Goal: Task Accomplishment & Management: Use online tool/utility

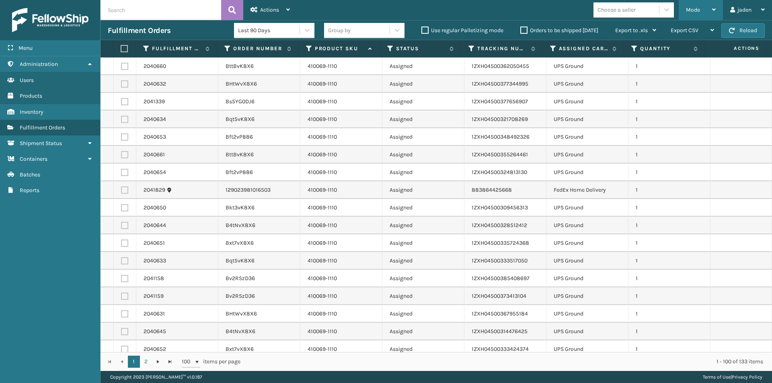
click at [698, 5] on div "Mode" at bounding box center [701, 10] width 30 height 20
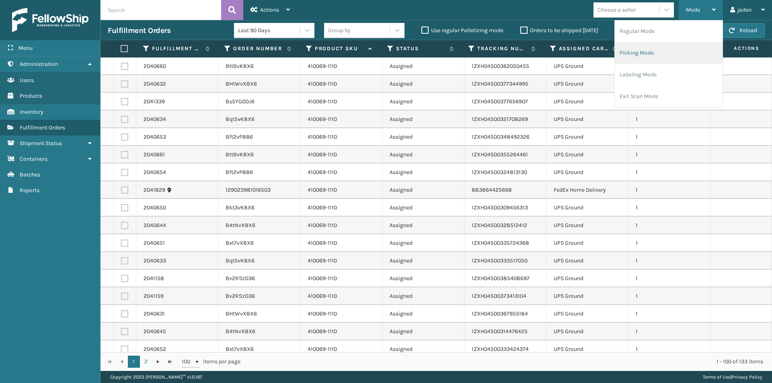
click at [645, 52] on li "Picking Mode" at bounding box center [668, 53] width 108 height 22
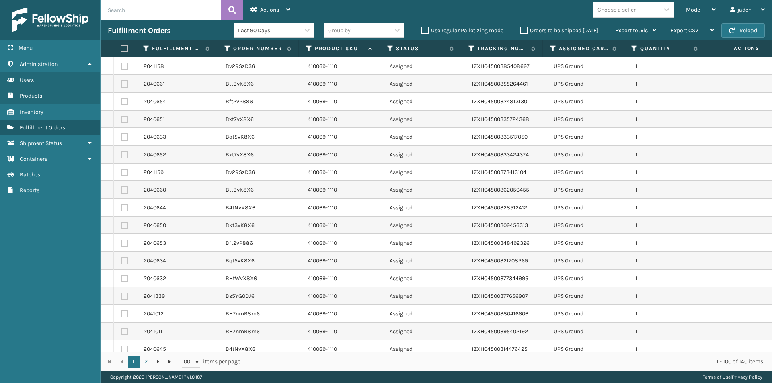
click at [123, 66] on label at bounding box center [124, 66] width 7 height 7
click at [121, 66] on input "checkbox" at bounding box center [121, 65] width 0 height 5
checkbox input "true"
click at [123, 86] on label at bounding box center [124, 83] width 7 height 7
click at [121, 86] on input "checkbox" at bounding box center [121, 82] width 0 height 5
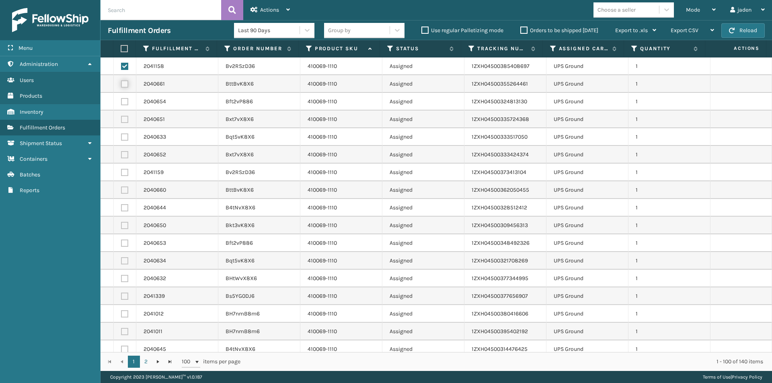
checkbox input "true"
drag, startPoint x: 126, startPoint y: 100, endPoint x: 125, endPoint y: 115, distance: 14.5
click at [125, 102] on label at bounding box center [124, 101] width 7 height 7
click at [121, 102] on input "checkbox" at bounding box center [121, 100] width 0 height 5
checkbox input "true"
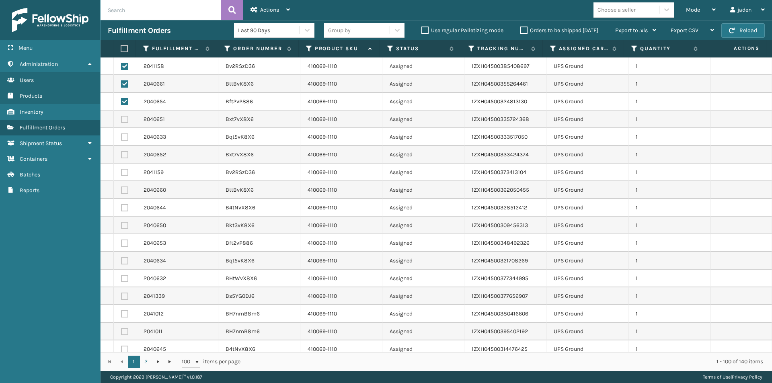
drag, startPoint x: 125, startPoint y: 118, endPoint x: 126, endPoint y: 132, distance: 14.1
click at [125, 118] on label at bounding box center [124, 119] width 7 height 7
click at [121, 118] on input "checkbox" at bounding box center [121, 118] width 0 height 5
checkbox input "true"
click at [124, 140] on label at bounding box center [124, 136] width 7 height 7
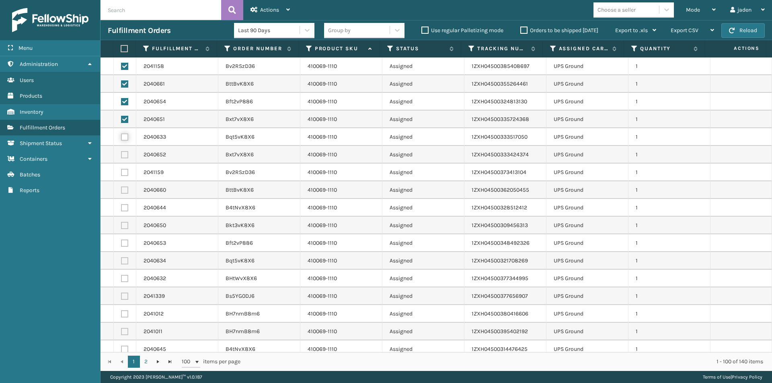
click at [121, 139] on input "checkbox" at bounding box center [121, 135] width 0 height 5
checkbox input "true"
click at [123, 153] on label at bounding box center [124, 154] width 7 height 7
click at [121, 153] on input "checkbox" at bounding box center [121, 153] width 0 height 5
checkbox input "true"
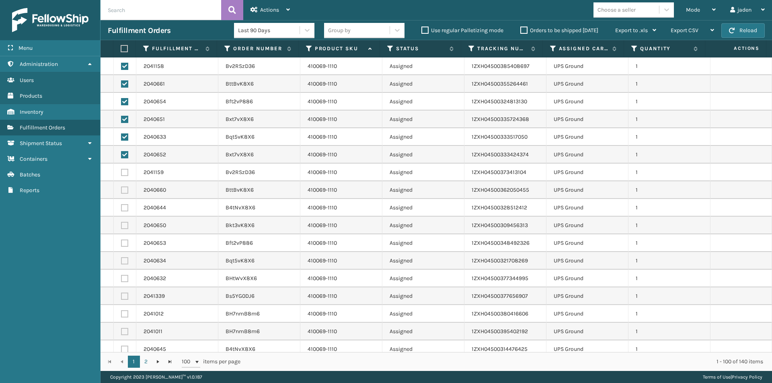
drag, startPoint x: 123, startPoint y: 170, endPoint x: 124, endPoint y: 175, distance: 5.2
click at [124, 170] on label at bounding box center [124, 172] width 7 height 7
click at [121, 170] on input "checkbox" at bounding box center [121, 171] width 0 height 5
checkbox input "true"
drag, startPoint x: 125, startPoint y: 186, endPoint x: 126, endPoint y: 202, distance: 15.7
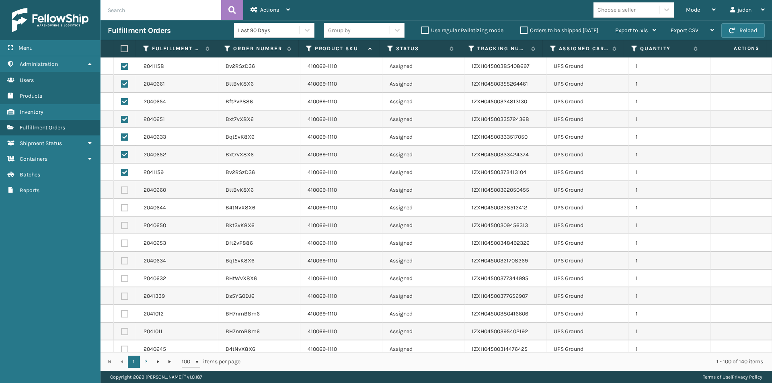
click at [125, 186] on td at bounding box center [125, 190] width 23 height 18
drag, startPoint x: 126, startPoint y: 206, endPoint x: 125, endPoint y: 190, distance: 16.1
click at [125, 206] on label at bounding box center [124, 207] width 7 height 7
click at [121, 206] on input "checkbox" at bounding box center [121, 206] width 0 height 5
checkbox input "true"
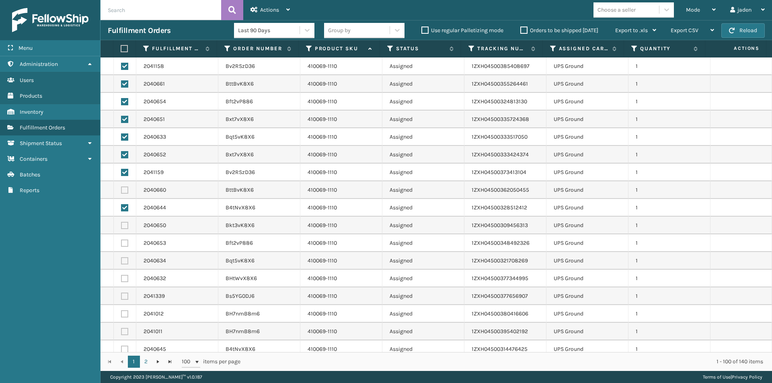
click at [125, 187] on label at bounding box center [124, 189] width 7 height 7
click at [121, 187] on input "checkbox" at bounding box center [121, 188] width 0 height 5
checkbox input "true"
click at [122, 231] on td at bounding box center [125, 226] width 23 height 18
click at [123, 227] on label at bounding box center [124, 225] width 7 height 7
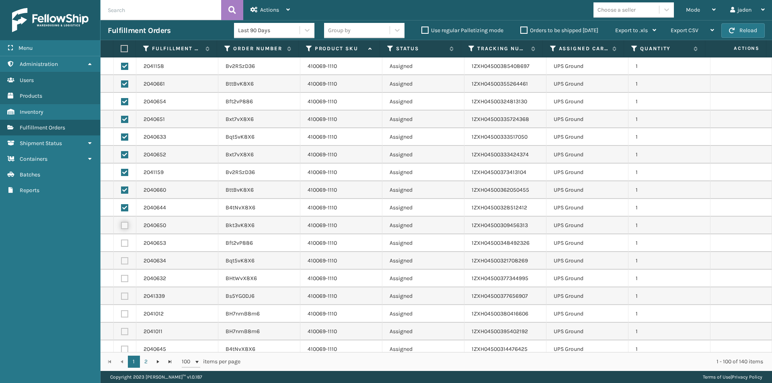
click at [121, 227] on input "checkbox" at bounding box center [121, 224] width 0 height 5
checkbox input "true"
click at [123, 244] on label at bounding box center [124, 243] width 7 height 7
click at [121, 244] on input "checkbox" at bounding box center [121, 242] width 0 height 5
checkbox input "true"
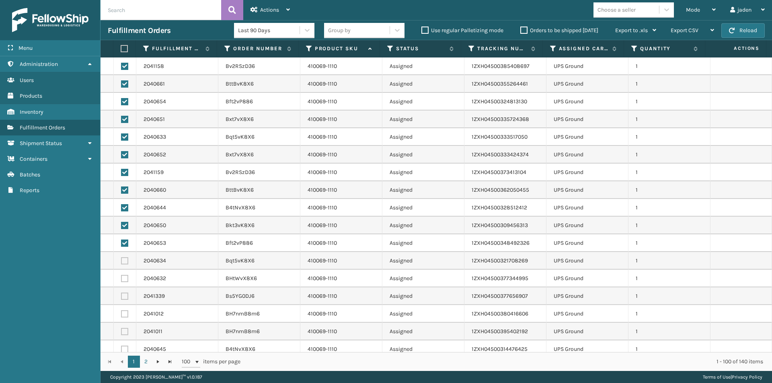
click at [124, 260] on label at bounding box center [124, 260] width 7 height 7
click at [121, 260] on input "checkbox" at bounding box center [121, 259] width 0 height 5
checkbox input "true"
drag, startPoint x: 123, startPoint y: 277, endPoint x: 124, endPoint y: 291, distance: 13.7
click at [123, 278] on label at bounding box center [124, 278] width 7 height 7
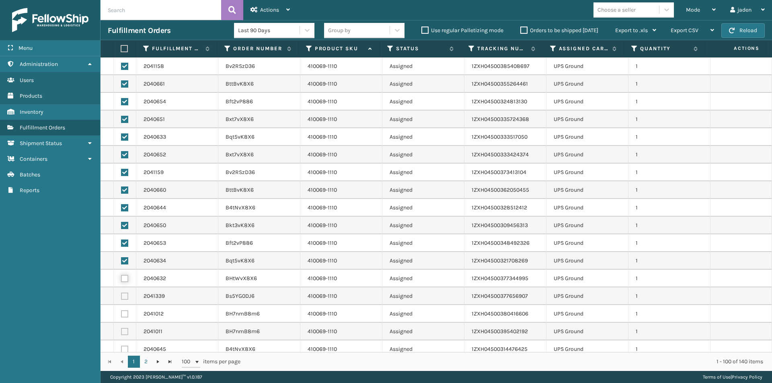
click at [121, 278] on input "checkbox" at bounding box center [121, 277] width 0 height 5
checkbox input "true"
drag, startPoint x: 125, startPoint y: 291, endPoint x: 125, endPoint y: 309, distance: 18.1
click at [125, 295] on td at bounding box center [125, 296] width 23 height 18
click at [124, 313] on label at bounding box center [124, 313] width 7 height 7
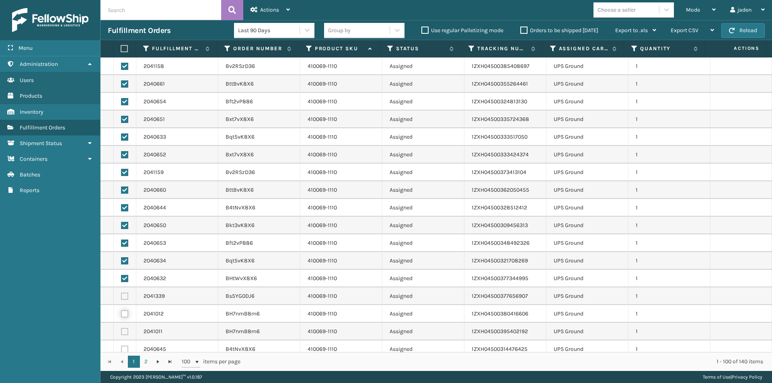
click at [121, 313] on input "checkbox" at bounding box center [121, 312] width 0 height 5
checkbox input "true"
click at [125, 298] on label at bounding box center [124, 296] width 7 height 7
click at [121, 298] on input "checkbox" at bounding box center [121, 295] width 0 height 5
checkbox input "true"
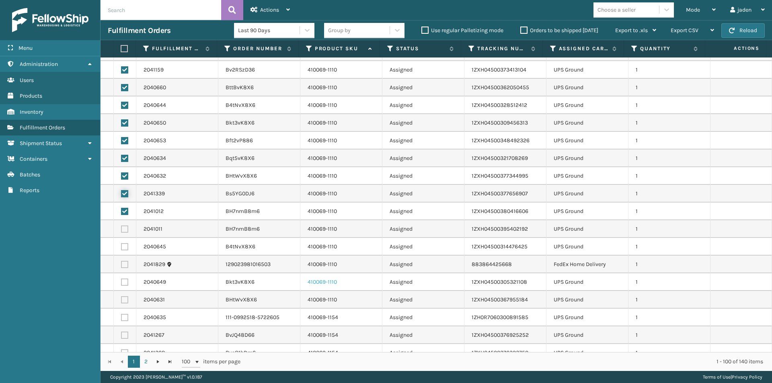
scroll to position [121, 0]
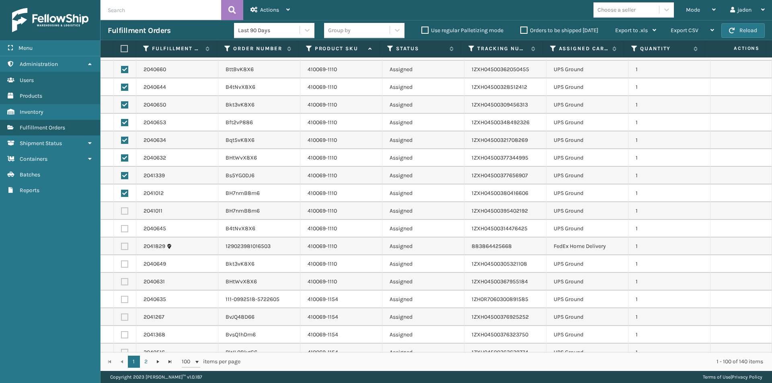
click at [121, 229] on label at bounding box center [124, 228] width 7 height 7
click at [121, 229] on input "checkbox" at bounding box center [121, 227] width 0 height 5
checkbox input "true"
click at [125, 211] on label at bounding box center [124, 210] width 7 height 7
click at [121, 211] on input "checkbox" at bounding box center [121, 209] width 0 height 5
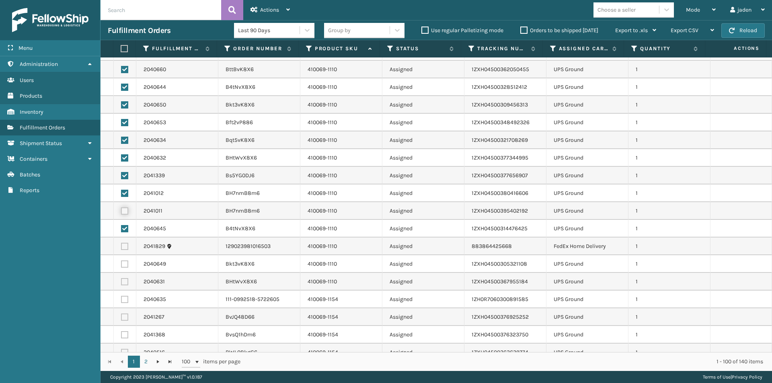
checkbox input "true"
click at [125, 264] on label at bounding box center [124, 263] width 7 height 7
click at [121, 264] on input "checkbox" at bounding box center [121, 262] width 0 height 5
checkbox input "true"
click at [124, 283] on label at bounding box center [124, 281] width 7 height 7
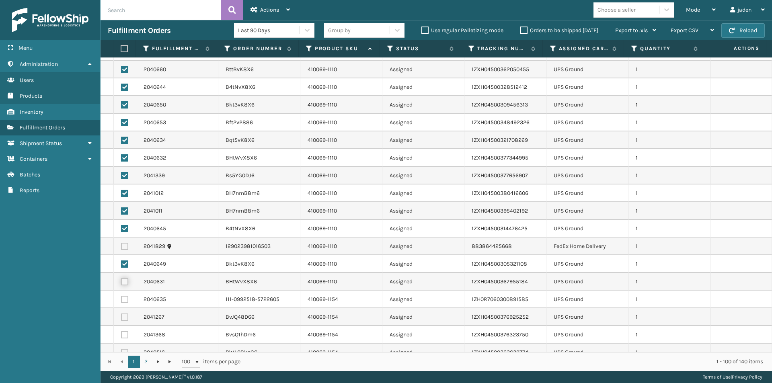
click at [121, 283] on input "checkbox" at bounding box center [121, 280] width 0 height 5
checkbox input "true"
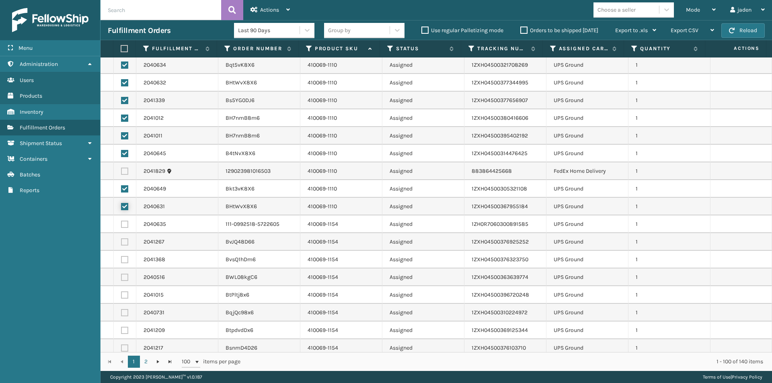
scroll to position [281, 0]
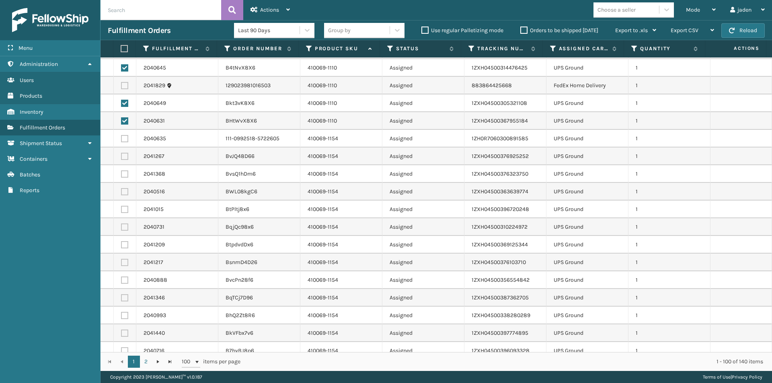
click at [125, 138] on label at bounding box center [124, 138] width 7 height 7
click at [121, 138] on input "checkbox" at bounding box center [121, 137] width 0 height 5
checkbox input "true"
click at [124, 155] on label at bounding box center [124, 156] width 7 height 7
click at [121, 155] on input "checkbox" at bounding box center [121, 155] width 0 height 5
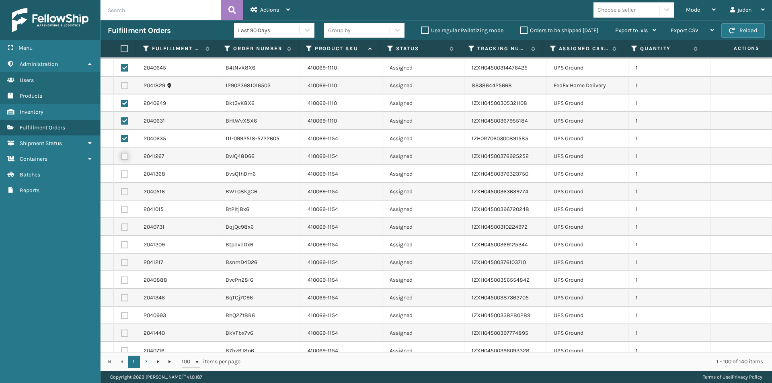
checkbox input "true"
click at [122, 175] on label at bounding box center [124, 173] width 7 height 7
click at [121, 175] on input "checkbox" at bounding box center [121, 172] width 0 height 5
checkbox input "true"
click at [124, 192] on label at bounding box center [124, 191] width 7 height 7
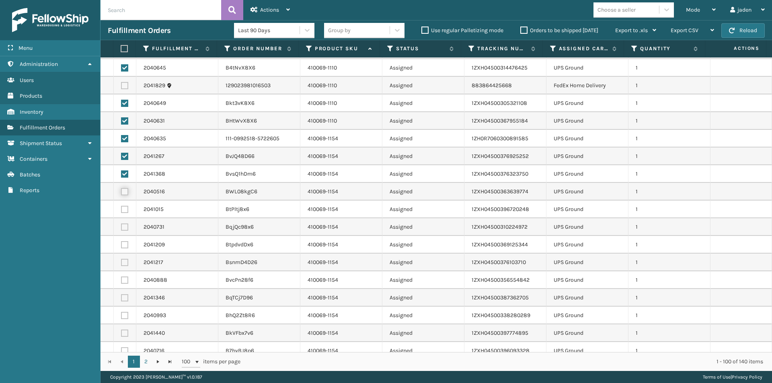
click at [121, 192] on input "checkbox" at bounding box center [121, 190] width 0 height 5
checkbox input "true"
click at [125, 213] on label at bounding box center [124, 209] width 7 height 7
click at [121, 211] on input "checkbox" at bounding box center [121, 208] width 0 height 5
checkbox input "true"
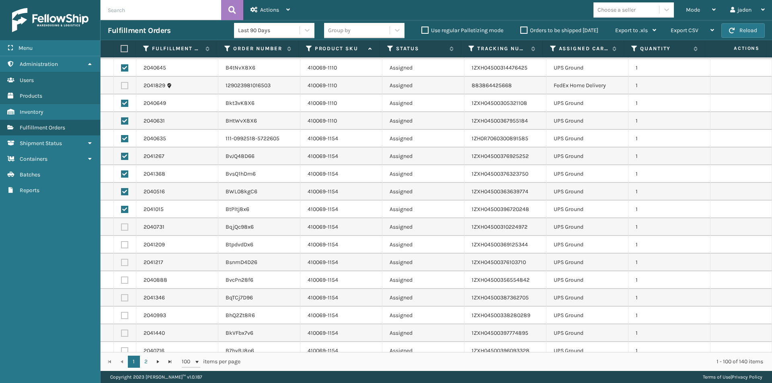
click at [124, 231] on td at bounding box center [125, 227] width 23 height 18
click at [124, 229] on label at bounding box center [124, 226] width 7 height 7
click at [121, 229] on input "checkbox" at bounding box center [121, 225] width 0 height 5
checkbox input "true"
click at [123, 245] on label at bounding box center [124, 244] width 7 height 7
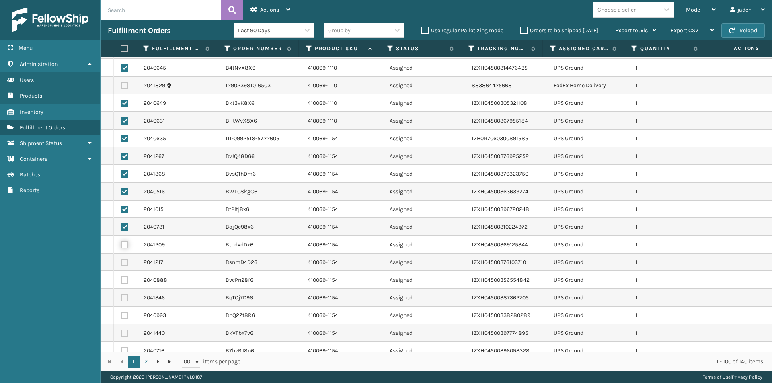
click at [121, 245] on input "checkbox" at bounding box center [121, 243] width 0 height 5
checkbox input "true"
drag, startPoint x: 125, startPoint y: 261, endPoint x: 124, endPoint y: 266, distance: 4.4
click at [125, 262] on label at bounding box center [124, 262] width 7 height 7
click at [121, 262] on input "checkbox" at bounding box center [121, 261] width 0 height 5
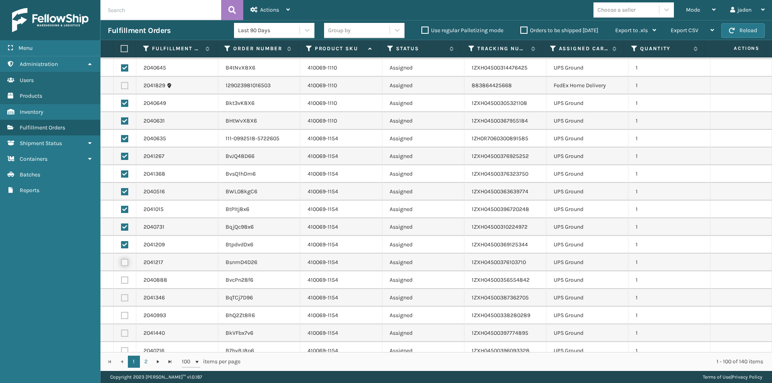
checkbox input "true"
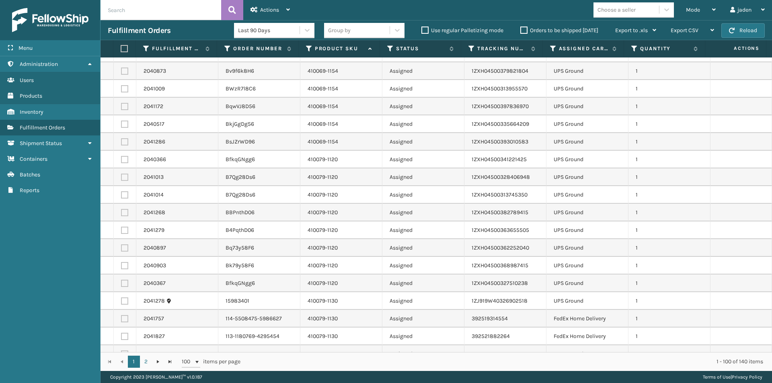
scroll to position [844, 0]
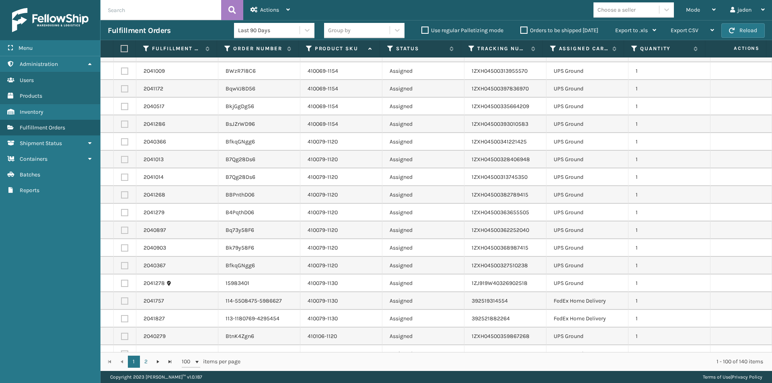
click at [124, 140] on label at bounding box center [124, 141] width 7 height 7
click at [121, 140] on input "checkbox" at bounding box center [121, 140] width 0 height 5
checkbox input "true"
click at [123, 160] on label at bounding box center [124, 159] width 7 height 7
click at [121, 160] on input "checkbox" at bounding box center [121, 158] width 0 height 5
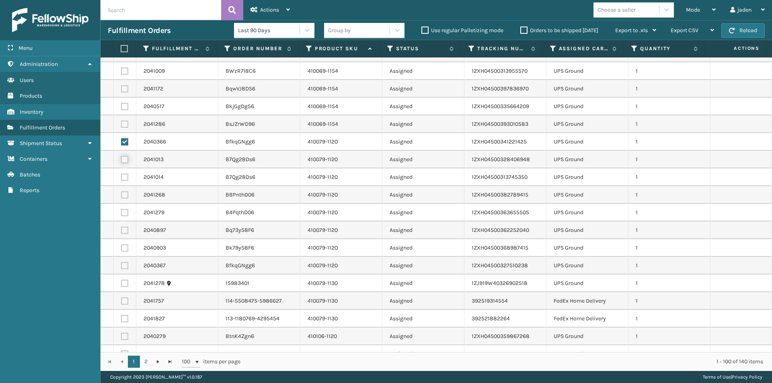
checkbox input "true"
click at [125, 178] on label at bounding box center [124, 177] width 7 height 7
click at [121, 178] on input "checkbox" at bounding box center [121, 176] width 0 height 5
checkbox input "true"
click at [123, 197] on label at bounding box center [124, 194] width 7 height 7
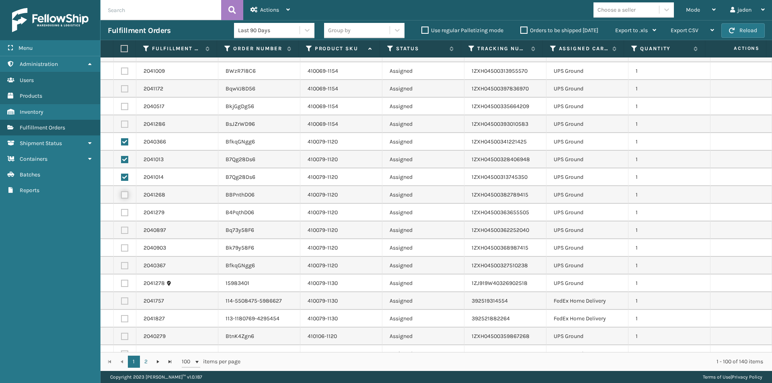
click at [121, 197] on input "checkbox" at bounding box center [121, 193] width 0 height 5
checkbox input "true"
click at [123, 212] on label at bounding box center [124, 212] width 7 height 7
click at [121, 212] on input "checkbox" at bounding box center [121, 211] width 0 height 5
checkbox input "true"
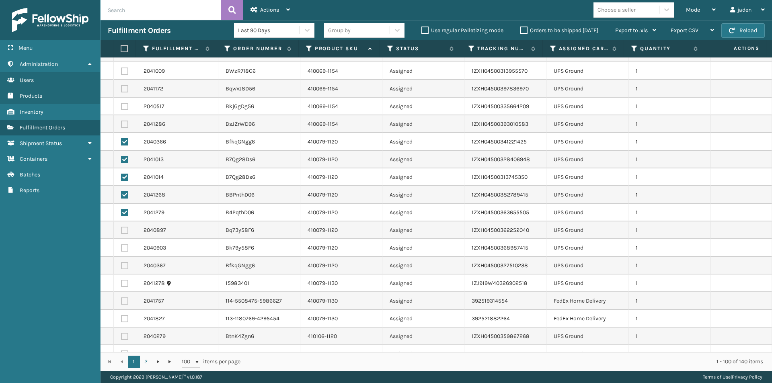
click at [124, 232] on label at bounding box center [124, 230] width 7 height 7
click at [121, 232] on input "checkbox" at bounding box center [121, 229] width 0 height 5
checkbox input "true"
click at [125, 247] on label at bounding box center [124, 247] width 7 height 7
click at [121, 247] on input "checkbox" at bounding box center [121, 246] width 0 height 5
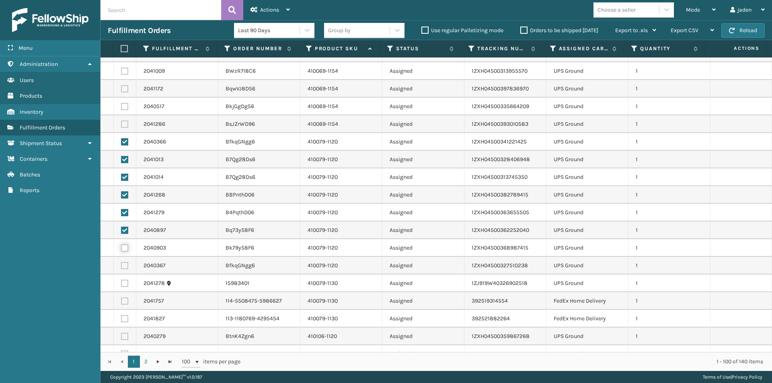
checkbox input "true"
click at [125, 266] on label at bounding box center [124, 265] width 7 height 7
click at [121, 266] on input "checkbox" at bounding box center [121, 264] width 0 height 5
checkbox input "true"
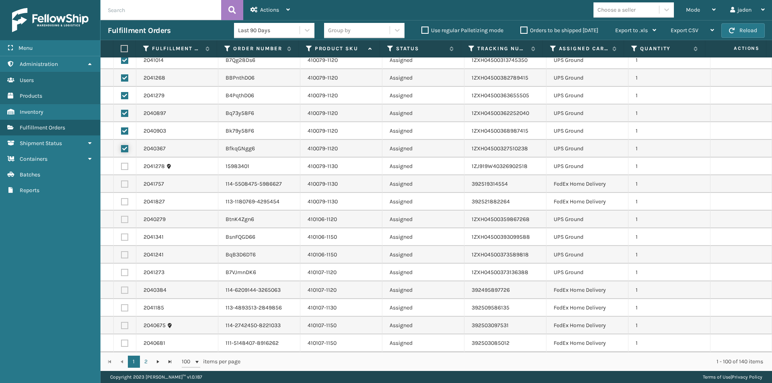
scroll to position [964, 0]
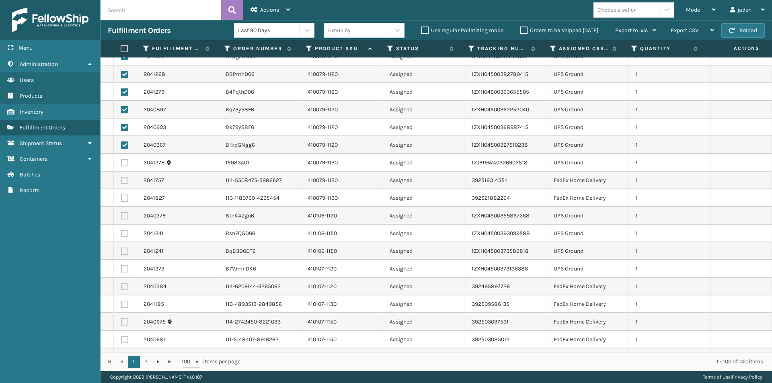
click at [124, 162] on label at bounding box center [124, 162] width 7 height 7
click at [121, 162] on input "checkbox" at bounding box center [121, 161] width 0 height 5
checkbox input "true"
click at [123, 215] on label at bounding box center [124, 215] width 7 height 7
click at [121, 215] on input "checkbox" at bounding box center [121, 214] width 0 height 5
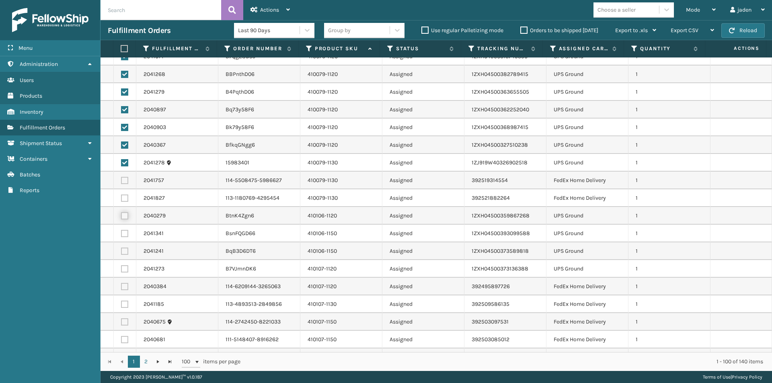
checkbox input "true"
click at [125, 231] on label at bounding box center [124, 233] width 7 height 7
click at [121, 231] on input "checkbox" at bounding box center [121, 232] width 0 height 5
checkbox input "true"
click at [127, 248] on label at bounding box center [124, 251] width 7 height 7
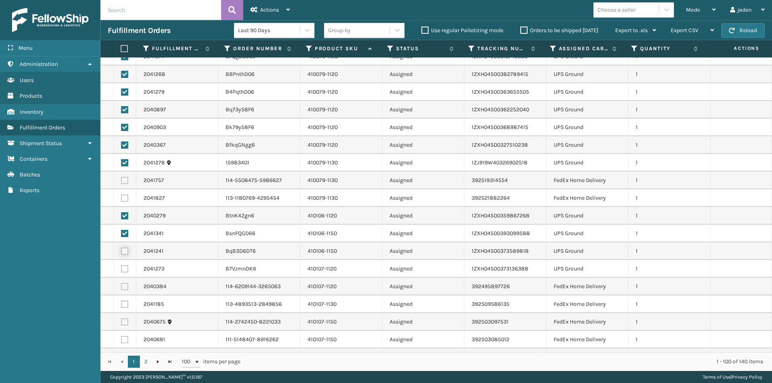
click at [121, 248] on input "checkbox" at bounding box center [121, 250] width 0 height 5
checkbox input "true"
click at [127, 274] on td at bounding box center [125, 269] width 23 height 18
click at [124, 269] on label at bounding box center [124, 268] width 7 height 7
click at [121, 269] on input "checkbox" at bounding box center [121, 267] width 0 height 5
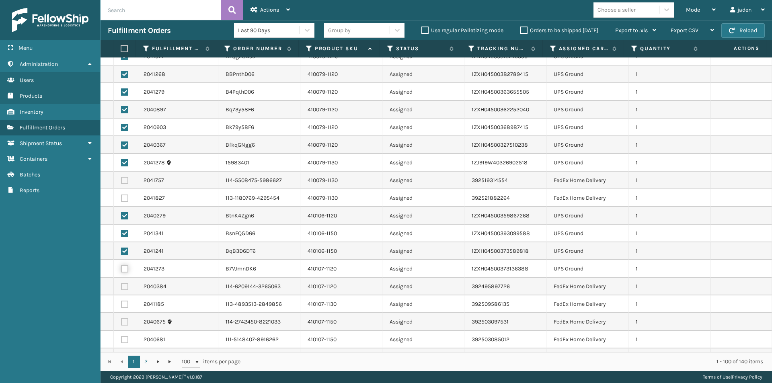
checkbox input "true"
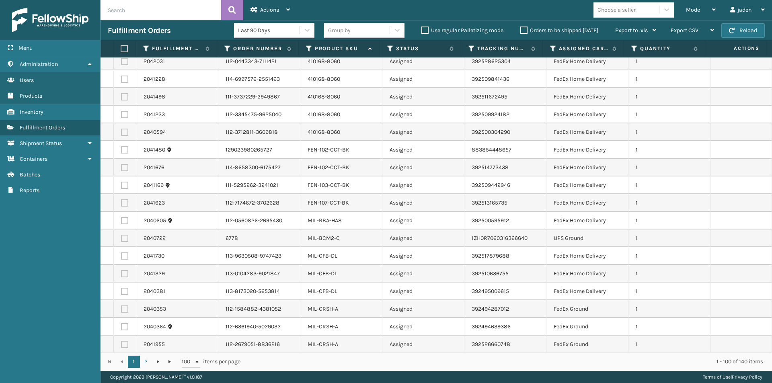
scroll to position [1474, 0]
click at [125, 236] on label at bounding box center [124, 236] width 7 height 7
click at [121, 236] on input "checkbox" at bounding box center [121, 235] width 0 height 5
checkbox input "true"
click at [279, 5] on div "Actions" at bounding box center [269, 10] width 39 height 20
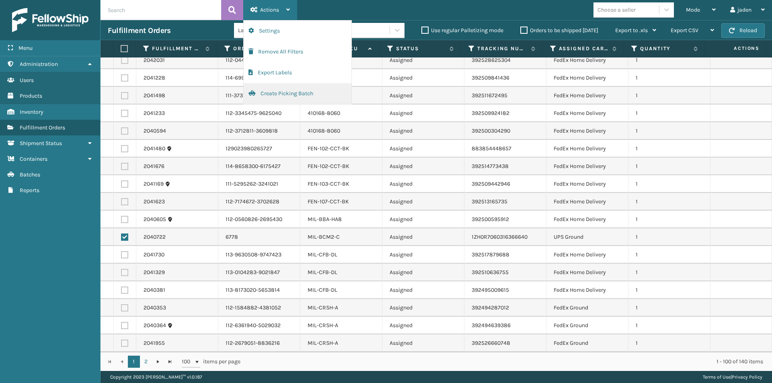
click at [293, 96] on button "Create Picking Batch" at bounding box center [298, 93] width 108 height 21
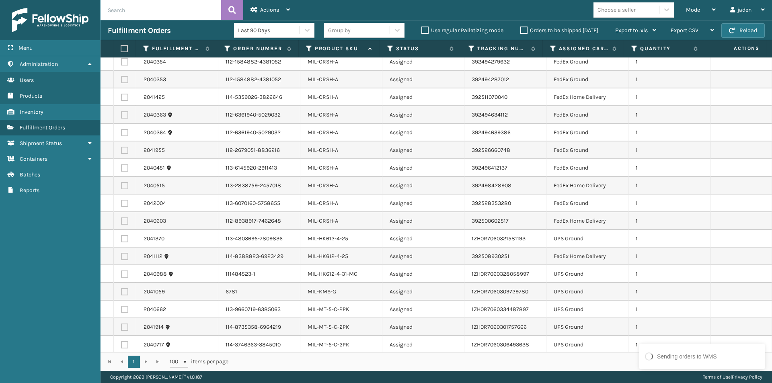
scroll to position [1085, 0]
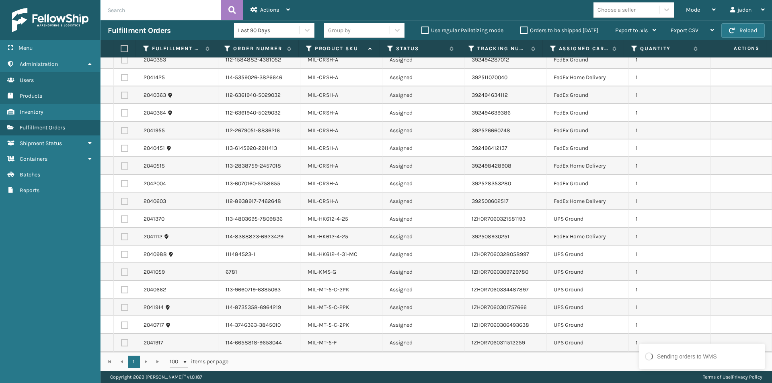
click at [121, 221] on label at bounding box center [124, 218] width 7 height 7
click at [121, 221] on input "checkbox" at bounding box center [121, 217] width 0 height 5
checkbox input "true"
click at [125, 256] on label at bounding box center [124, 254] width 7 height 7
click at [121, 256] on input "checkbox" at bounding box center [121, 253] width 0 height 5
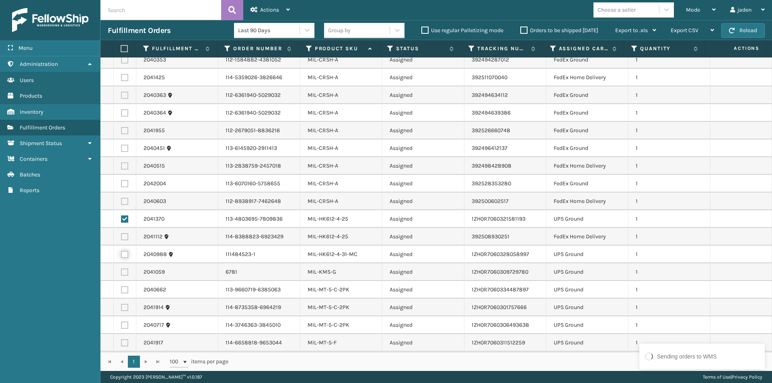
checkbox input "true"
click at [125, 327] on label at bounding box center [124, 324] width 7 height 7
click at [121, 327] on input "checkbox" at bounding box center [121, 323] width 0 height 5
checkbox input "true"
click at [125, 305] on label at bounding box center [124, 307] width 7 height 7
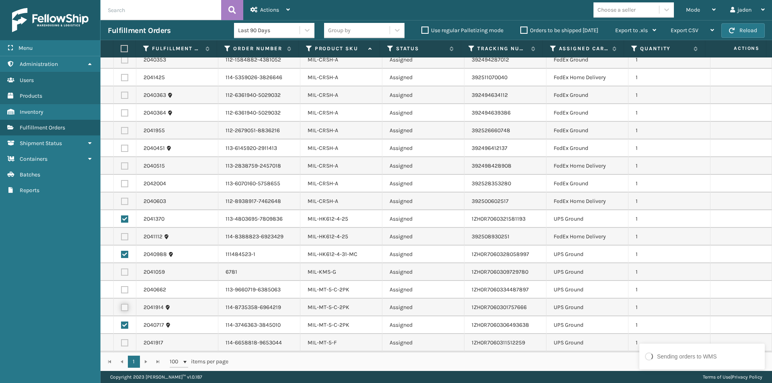
click at [121, 305] on input "checkbox" at bounding box center [121, 306] width 0 height 5
checkbox input "true"
click at [125, 288] on label at bounding box center [124, 289] width 7 height 7
click at [121, 288] on input "checkbox" at bounding box center [121, 288] width 0 height 5
checkbox input "true"
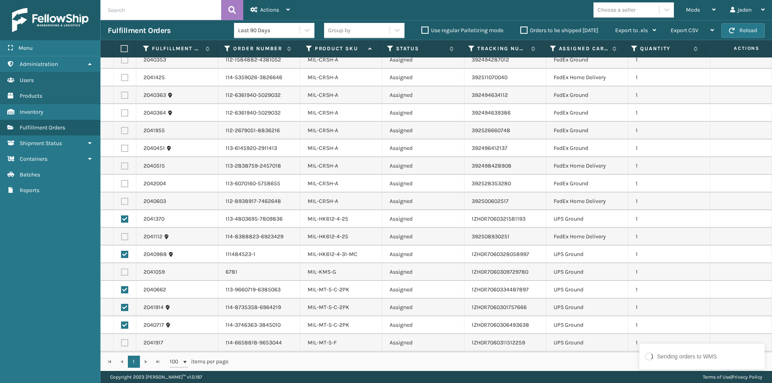
click at [125, 267] on td at bounding box center [125, 272] width 23 height 18
click at [125, 272] on label at bounding box center [124, 271] width 7 height 7
click at [121, 272] on input "checkbox" at bounding box center [121, 270] width 0 height 5
checkbox input "true"
click at [124, 344] on label at bounding box center [124, 342] width 7 height 7
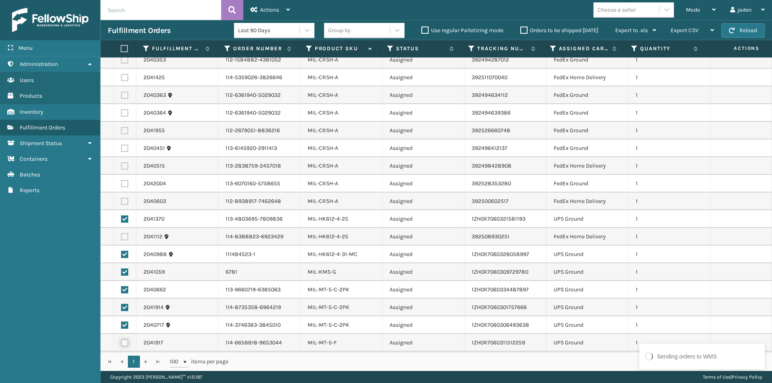
click at [121, 344] on input "checkbox" at bounding box center [121, 341] width 0 height 5
checkbox input "true"
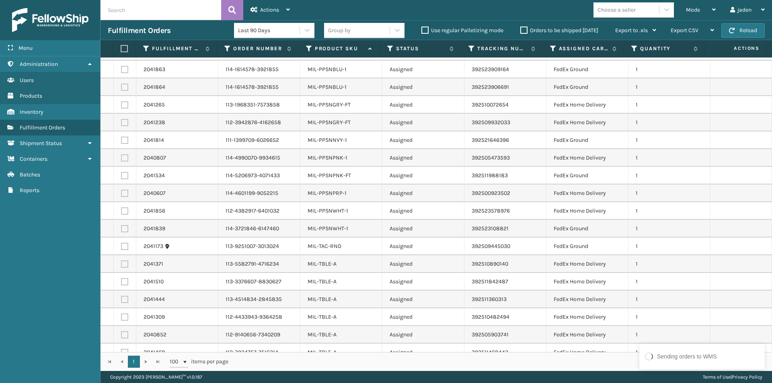
scroll to position [1474, 0]
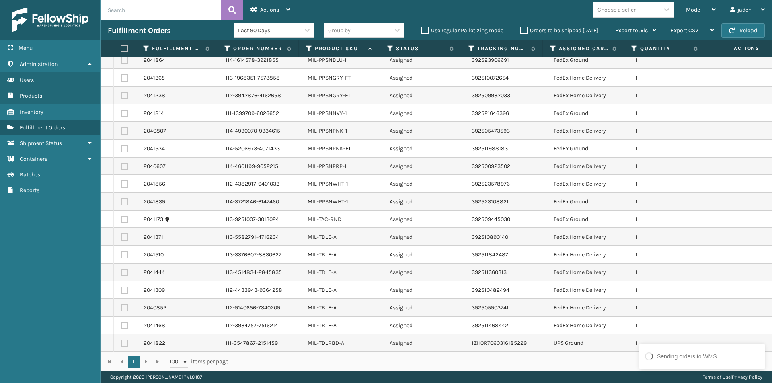
click at [123, 343] on label at bounding box center [124, 343] width 7 height 7
click at [121, 343] on input "checkbox" at bounding box center [121, 342] width 0 height 5
checkbox input "true"
click at [277, 10] on span "Actions" at bounding box center [269, 9] width 19 height 7
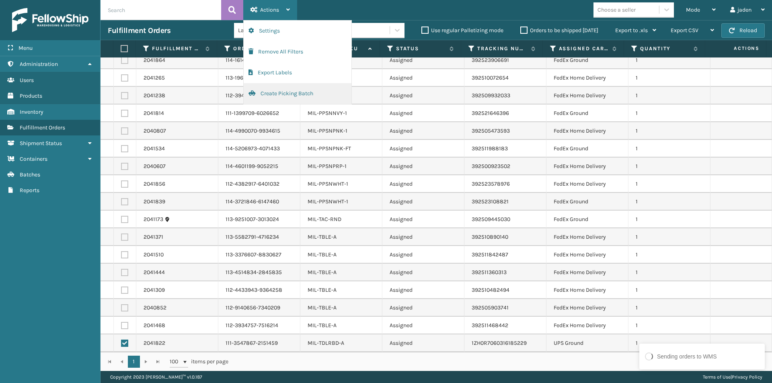
click at [291, 93] on button "Create Picking Batch" at bounding box center [298, 93] width 108 height 21
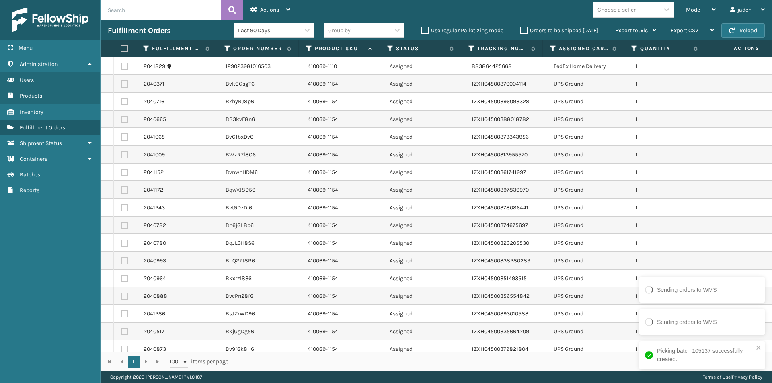
click at [124, 66] on label at bounding box center [124, 66] width 7 height 7
click at [121, 66] on input "checkbox" at bounding box center [121, 65] width 0 height 5
checkbox input "true"
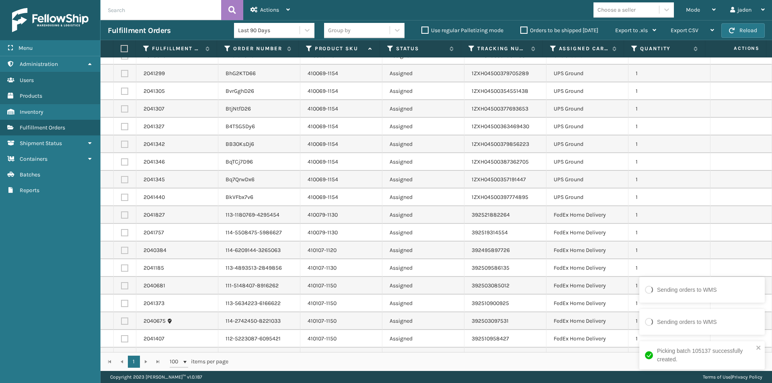
scroll to position [362, 0]
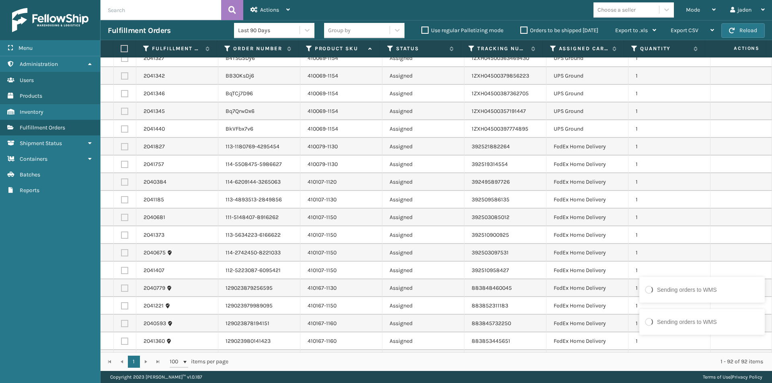
click at [123, 145] on label at bounding box center [124, 146] width 7 height 7
click at [121, 145] on input "checkbox" at bounding box center [121, 145] width 0 height 5
checkbox input "true"
click at [123, 166] on label at bounding box center [124, 164] width 7 height 7
click at [121, 166] on input "checkbox" at bounding box center [121, 163] width 0 height 5
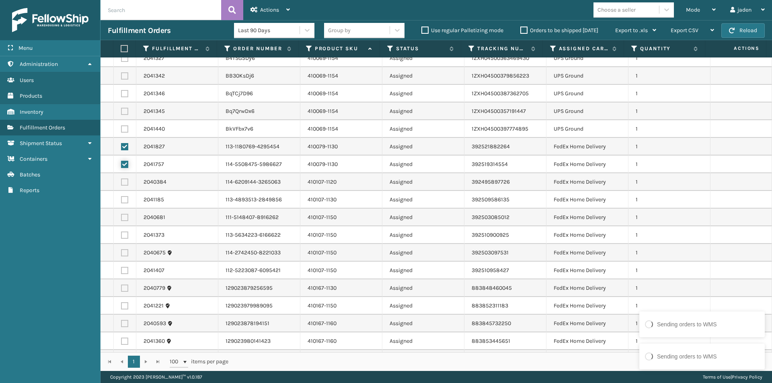
checkbox input "true"
click at [125, 182] on label at bounding box center [124, 181] width 7 height 7
click at [121, 182] on input "checkbox" at bounding box center [121, 180] width 0 height 5
checkbox input "true"
drag, startPoint x: 125, startPoint y: 199, endPoint x: 124, endPoint y: 213, distance: 13.7
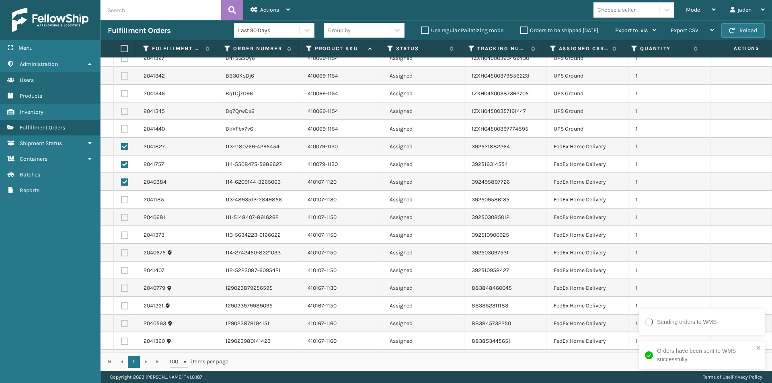
click at [125, 200] on label at bounding box center [124, 199] width 7 height 7
click at [121, 200] on input "checkbox" at bounding box center [121, 198] width 0 height 5
checkbox input "true"
click at [124, 217] on label at bounding box center [124, 217] width 7 height 7
click at [121, 217] on input "checkbox" at bounding box center [121, 216] width 0 height 5
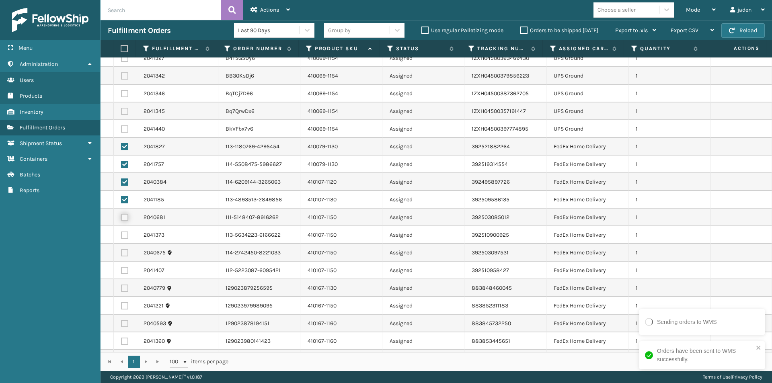
checkbox input "true"
click at [123, 237] on label at bounding box center [124, 234] width 7 height 7
click at [121, 237] on input "checkbox" at bounding box center [121, 233] width 0 height 5
checkbox input "true"
click at [124, 253] on label at bounding box center [124, 252] width 7 height 7
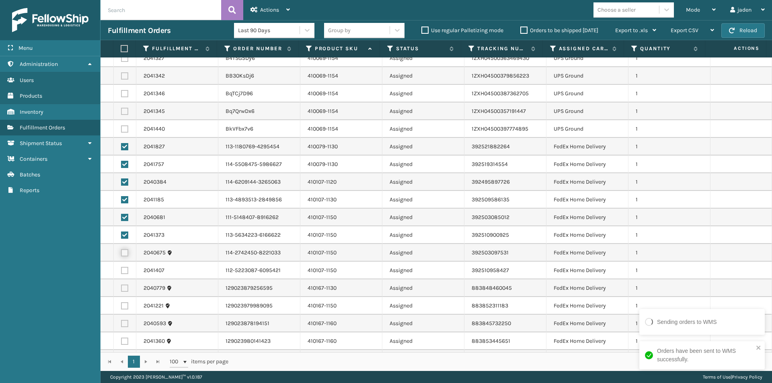
click at [121, 253] on input "checkbox" at bounding box center [121, 251] width 0 height 5
checkbox input "true"
click at [125, 270] on label at bounding box center [124, 270] width 7 height 7
click at [121, 270] on input "checkbox" at bounding box center [121, 269] width 0 height 5
checkbox input "true"
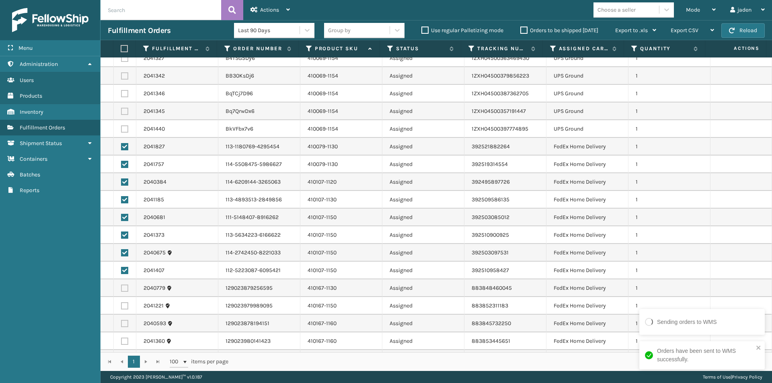
click at [126, 288] on label at bounding box center [124, 288] width 7 height 7
click at [121, 288] on input "checkbox" at bounding box center [121, 287] width 0 height 5
checkbox input "true"
click at [126, 342] on label at bounding box center [124, 341] width 7 height 7
click at [121, 342] on input "checkbox" at bounding box center [121, 340] width 0 height 5
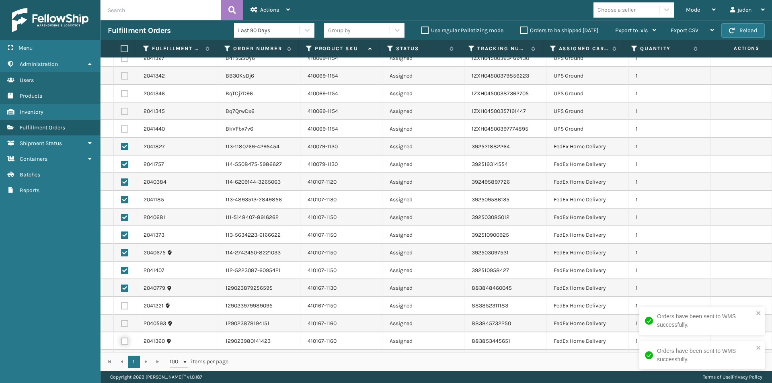
checkbox input "true"
click at [123, 324] on label at bounding box center [124, 323] width 7 height 7
click at [121, 324] on input "checkbox" at bounding box center [121, 322] width 0 height 5
checkbox input "true"
click at [129, 302] on td at bounding box center [125, 306] width 23 height 18
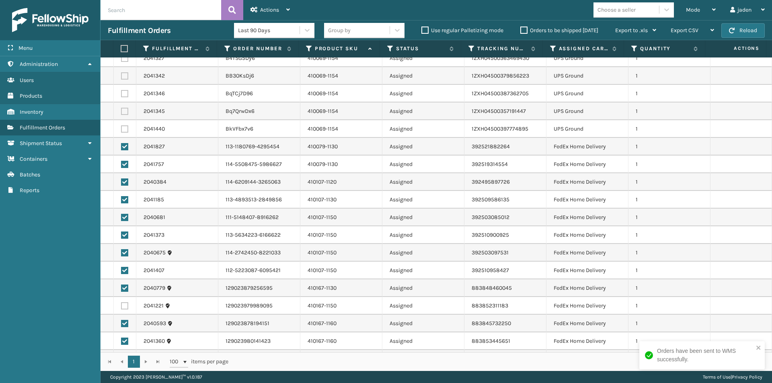
click at [127, 303] on label at bounding box center [124, 305] width 7 height 7
click at [121, 303] on input "checkbox" at bounding box center [121, 304] width 0 height 5
checkbox input "true"
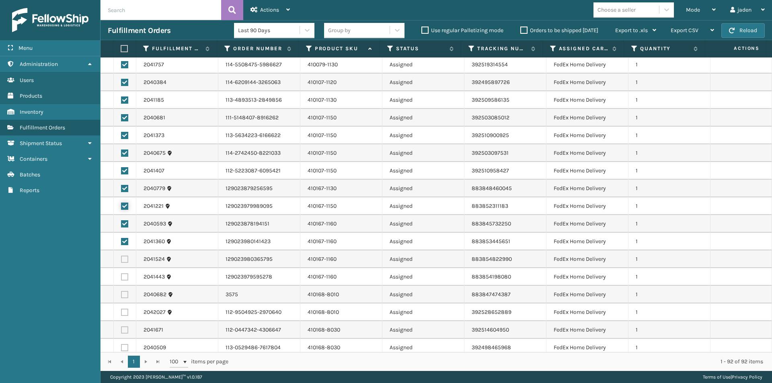
scroll to position [522, 0]
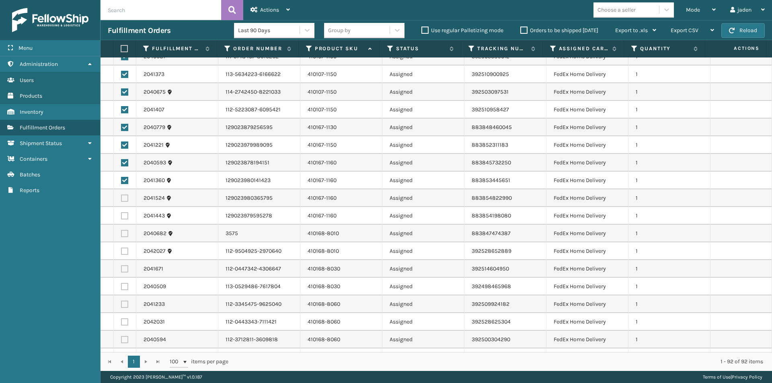
click at [121, 217] on label at bounding box center [124, 215] width 7 height 7
click at [121, 217] on input "checkbox" at bounding box center [121, 214] width 0 height 5
checkbox input "true"
click at [123, 201] on label at bounding box center [124, 197] width 7 height 7
click at [121, 200] on input "checkbox" at bounding box center [121, 196] width 0 height 5
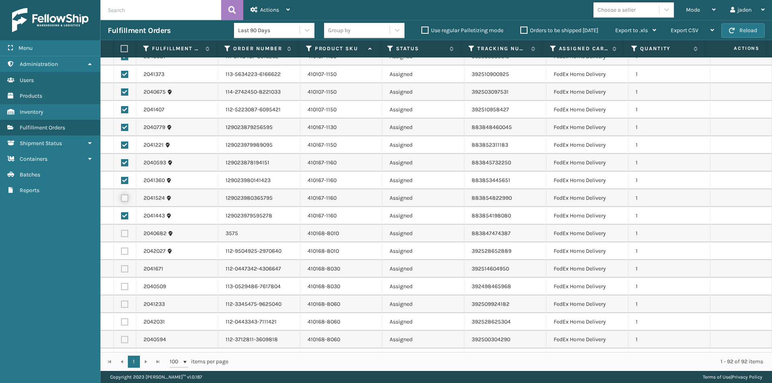
checkbox input "true"
click at [121, 251] on label at bounding box center [124, 251] width 7 height 7
click at [121, 251] on input "checkbox" at bounding box center [121, 250] width 0 height 5
checkbox input "true"
click at [124, 230] on label at bounding box center [124, 233] width 7 height 7
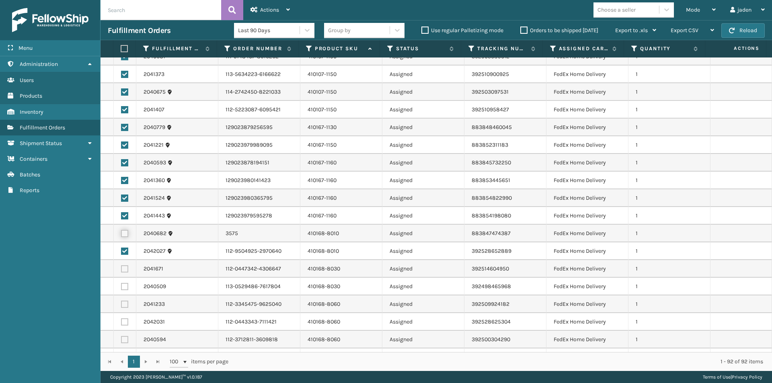
click at [121, 230] on input "checkbox" at bounding box center [121, 232] width 0 height 5
checkbox input "true"
click at [125, 272] on td at bounding box center [125, 269] width 23 height 18
click at [124, 270] on label at bounding box center [124, 268] width 7 height 7
click at [121, 270] on input "checkbox" at bounding box center [121, 267] width 0 height 5
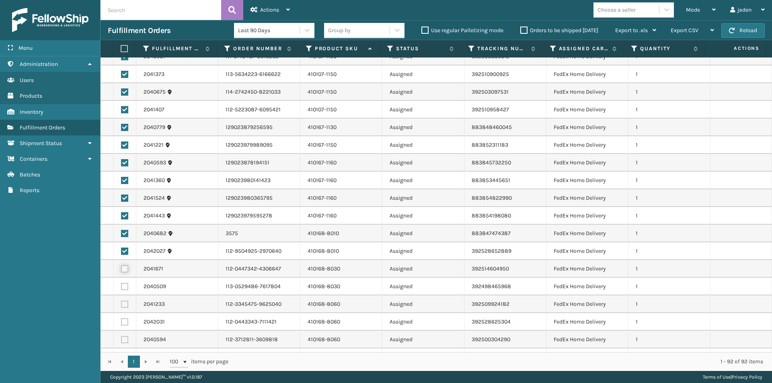
checkbox input "true"
click at [126, 286] on label at bounding box center [124, 286] width 7 height 7
click at [121, 286] on input "checkbox" at bounding box center [121, 285] width 0 height 5
checkbox input "true"
click at [125, 301] on label at bounding box center [124, 304] width 7 height 7
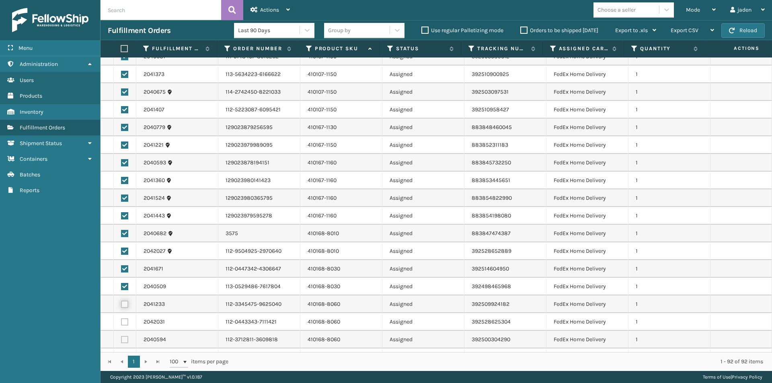
click at [121, 301] on input "checkbox" at bounding box center [121, 303] width 0 height 5
checkbox input "true"
drag, startPoint x: 126, startPoint y: 321, endPoint x: 124, endPoint y: 336, distance: 14.6
click at [126, 322] on label at bounding box center [124, 321] width 7 height 7
click at [121, 322] on input "checkbox" at bounding box center [121, 320] width 0 height 5
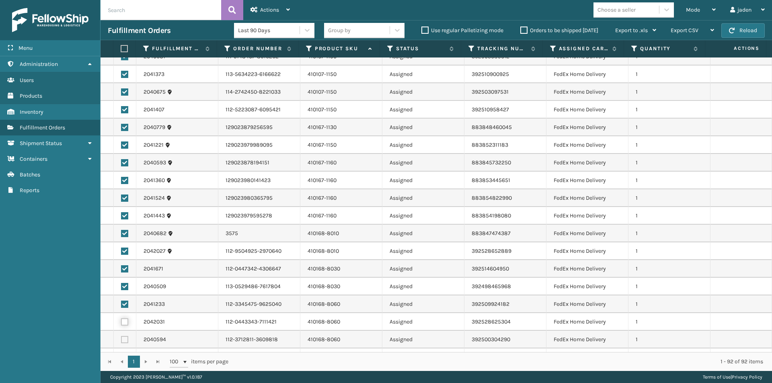
checkbox input "true"
click at [124, 339] on label at bounding box center [124, 339] width 7 height 7
click at [121, 339] on input "checkbox" at bounding box center [121, 338] width 0 height 5
checkbox input "true"
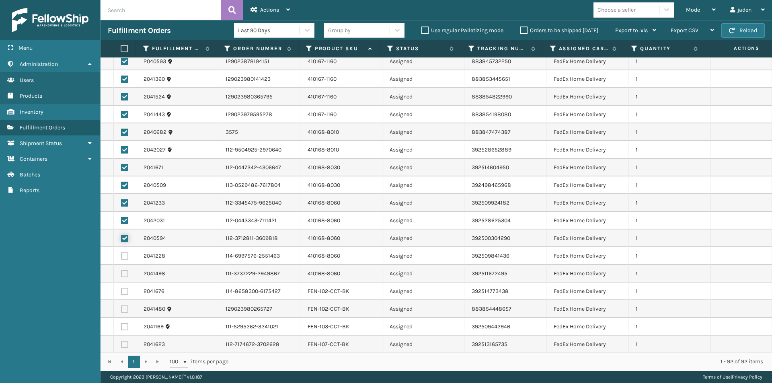
scroll to position [683, 0]
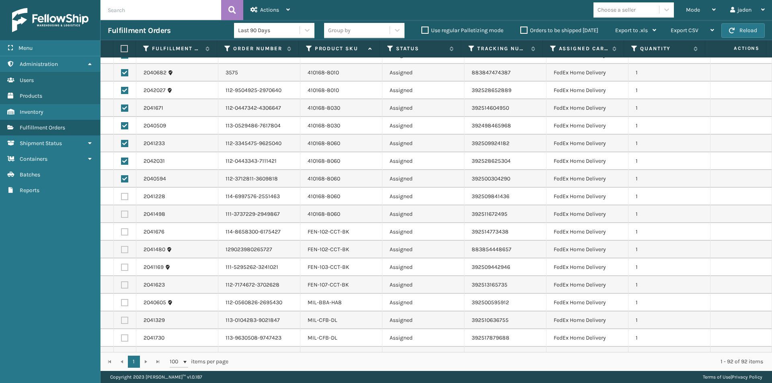
click at [121, 214] on label at bounding box center [124, 214] width 7 height 7
click at [121, 214] on input "checkbox" at bounding box center [121, 213] width 0 height 5
checkbox input "true"
click at [121, 195] on label at bounding box center [124, 196] width 7 height 7
click at [121, 195] on input "checkbox" at bounding box center [121, 195] width 0 height 5
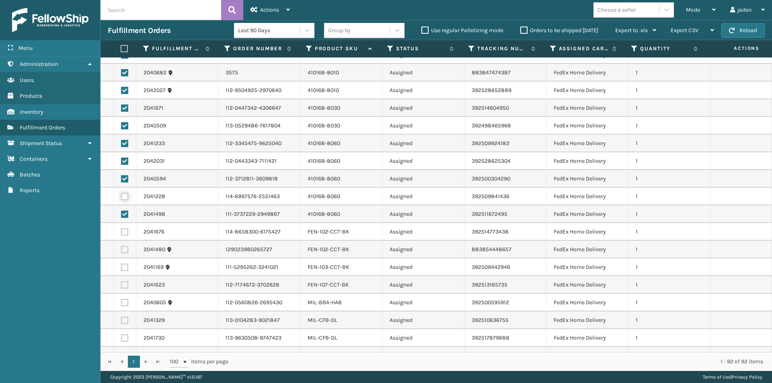
checkbox input "true"
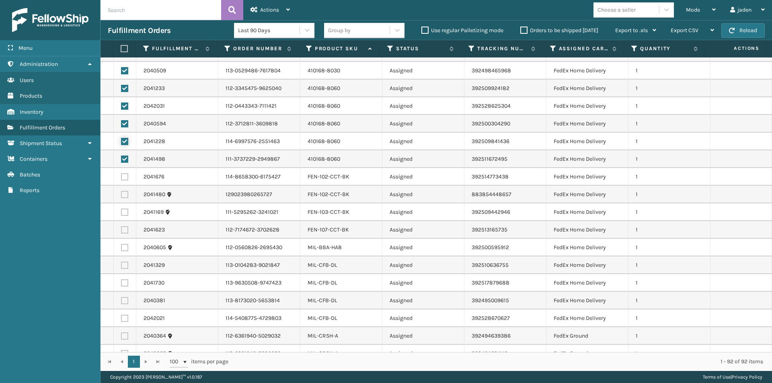
scroll to position [804, 0]
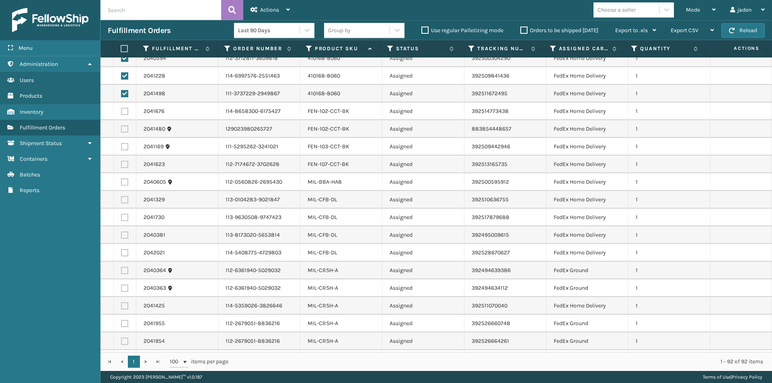
click at [123, 112] on label at bounding box center [124, 111] width 7 height 7
click at [121, 112] on input "checkbox" at bounding box center [121, 110] width 0 height 5
checkbox input "true"
click at [125, 201] on label at bounding box center [124, 199] width 7 height 7
click at [121, 201] on input "checkbox" at bounding box center [121, 198] width 0 height 5
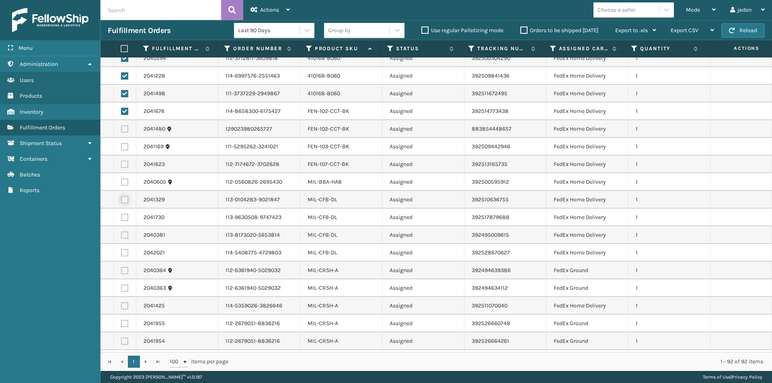
checkbox input "true"
click at [125, 185] on label at bounding box center [124, 181] width 7 height 7
click at [121, 184] on input "checkbox" at bounding box center [121, 180] width 0 height 5
checkbox input "true"
click at [126, 164] on label at bounding box center [124, 164] width 7 height 7
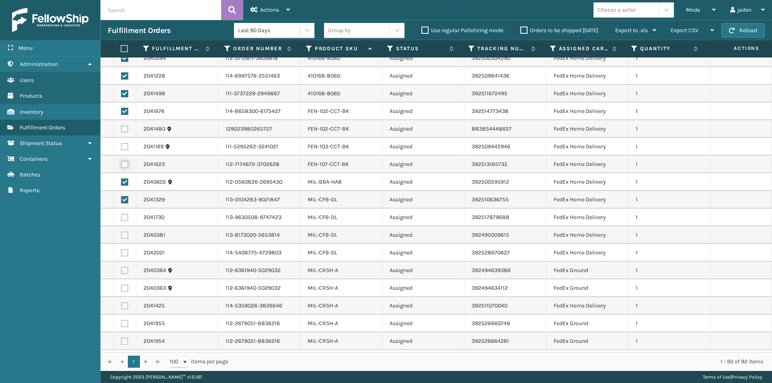
click at [121, 164] on input "checkbox" at bounding box center [121, 163] width 0 height 5
checkbox input "true"
click at [124, 145] on label at bounding box center [124, 146] width 7 height 7
click at [121, 145] on input "checkbox" at bounding box center [121, 145] width 0 height 5
checkbox input "true"
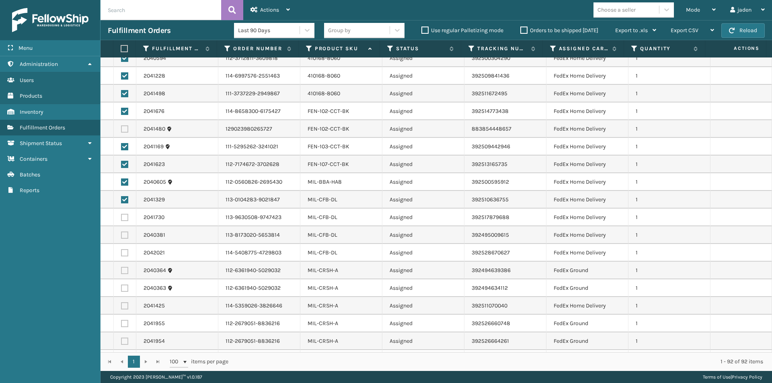
click at [125, 129] on label at bounding box center [124, 128] width 7 height 7
click at [121, 129] on input "checkbox" at bounding box center [121, 127] width 0 height 5
checkbox input "true"
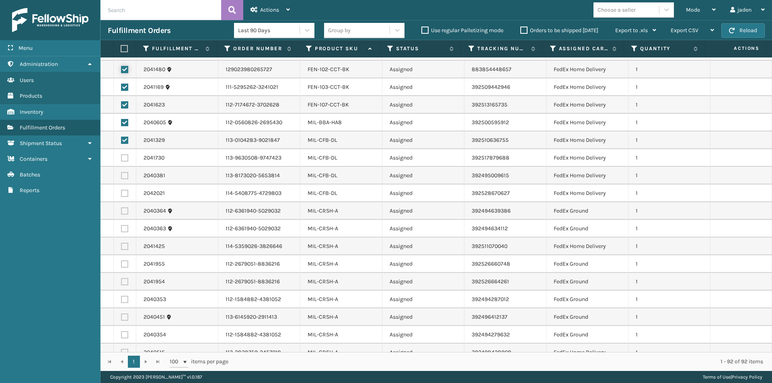
scroll to position [884, 0]
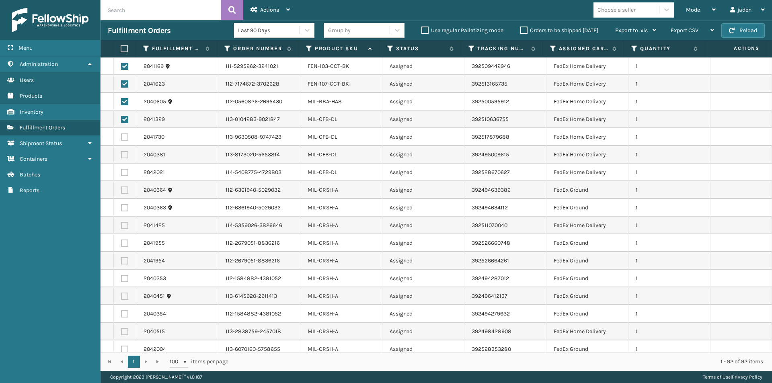
click at [123, 242] on label at bounding box center [124, 243] width 7 height 7
click at [121, 242] on input "checkbox" at bounding box center [121, 242] width 0 height 5
checkbox input "true"
click at [126, 226] on label at bounding box center [124, 225] width 7 height 7
click at [121, 226] on input "checkbox" at bounding box center [121, 224] width 0 height 5
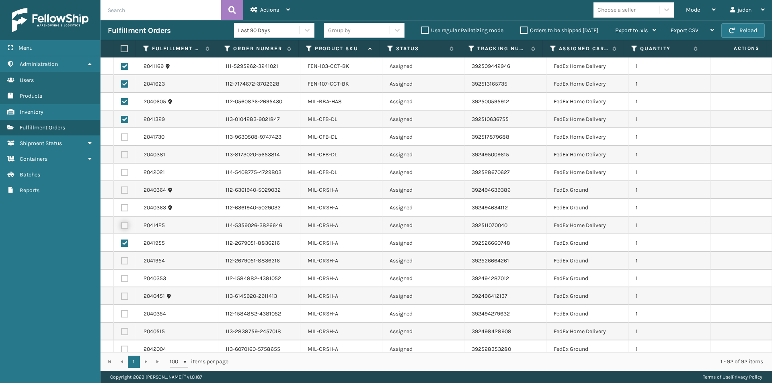
checkbox input "true"
click at [124, 209] on label at bounding box center [124, 207] width 7 height 7
click at [121, 209] on input "checkbox" at bounding box center [121, 206] width 0 height 5
checkbox input "true"
click at [124, 192] on label at bounding box center [124, 189] width 7 height 7
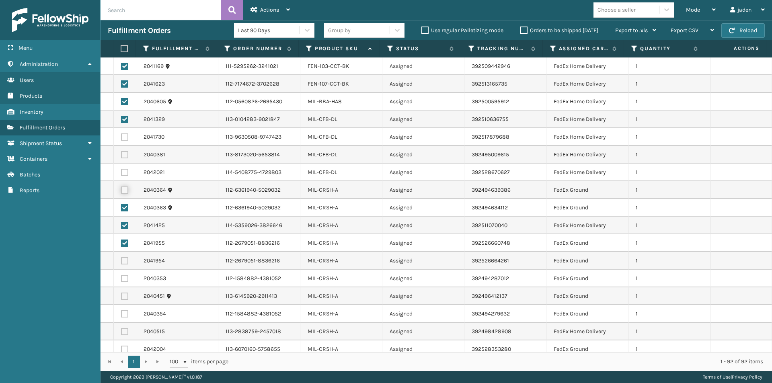
click at [121, 192] on input "checkbox" at bounding box center [121, 188] width 0 height 5
checkbox input "true"
click at [122, 172] on label at bounding box center [124, 172] width 7 height 7
click at [121, 172] on input "checkbox" at bounding box center [121, 171] width 0 height 5
checkbox input "true"
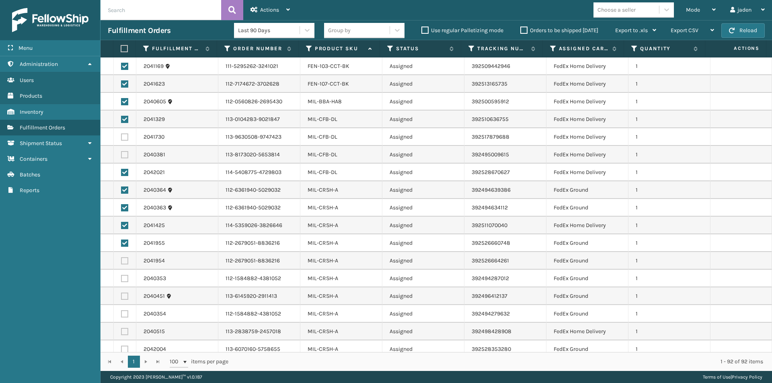
click at [124, 156] on label at bounding box center [124, 154] width 7 height 7
click at [121, 156] on input "checkbox" at bounding box center [121, 153] width 0 height 5
checkbox input "true"
click at [126, 135] on label at bounding box center [124, 136] width 7 height 7
click at [121, 135] on input "checkbox" at bounding box center [121, 135] width 0 height 5
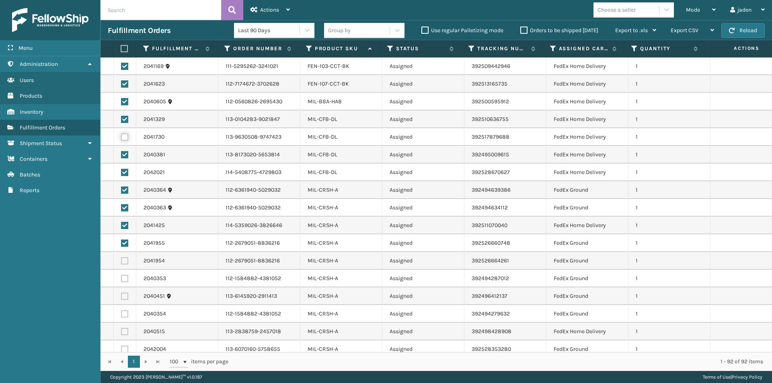
checkbox input "true"
click at [121, 314] on label at bounding box center [124, 313] width 7 height 7
click at [121, 314] on input "checkbox" at bounding box center [121, 312] width 0 height 5
checkbox input "true"
click at [125, 296] on label at bounding box center [124, 296] width 7 height 7
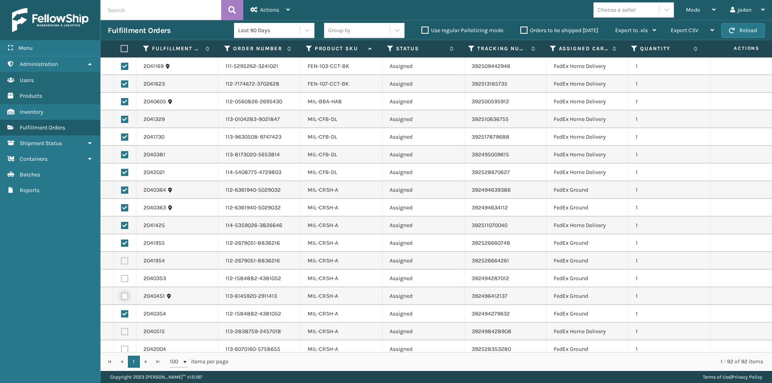
click at [121, 296] on input "checkbox" at bounding box center [121, 295] width 0 height 5
checkbox input "true"
click at [128, 275] on label at bounding box center [124, 278] width 7 height 7
click at [121, 275] on input "checkbox" at bounding box center [121, 277] width 0 height 5
checkbox input "true"
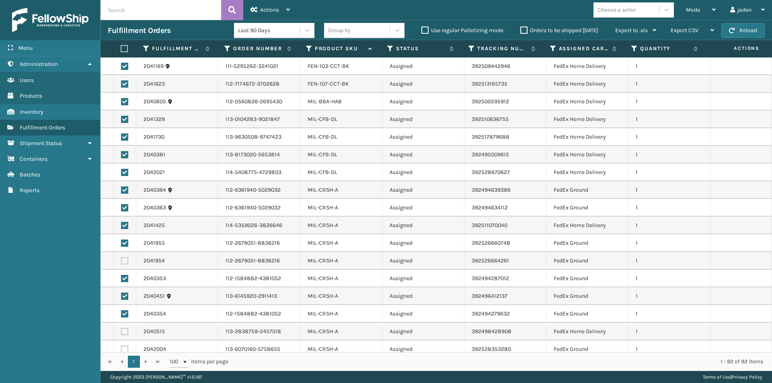
click at [124, 261] on label at bounding box center [124, 260] width 7 height 7
click at [121, 261] on input "checkbox" at bounding box center [121, 259] width 0 height 5
checkbox input "true"
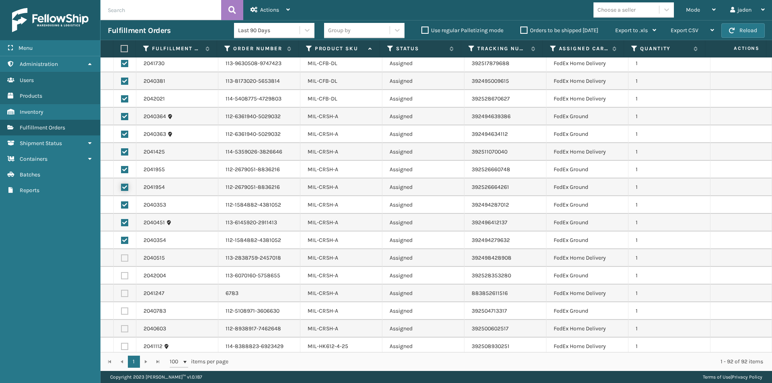
scroll to position [964, 0]
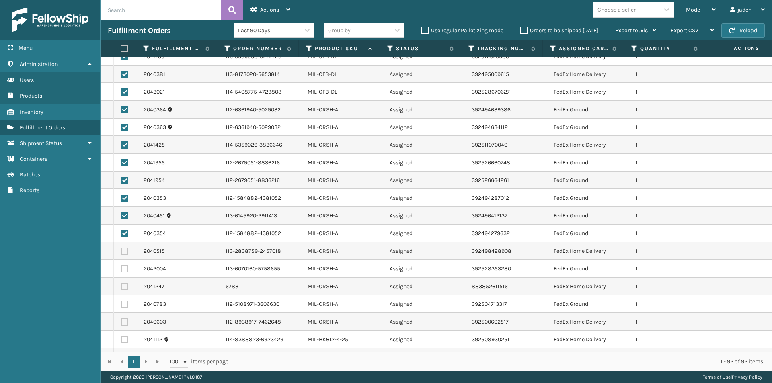
click at [125, 321] on label at bounding box center [124, 321] width 7 height 7
click at [121, 321] on input "checkbox" at bounding box center [121, 320] width 0 height 5
checkbox input "true"
click at [125, 306] on label at bounding box center [124, 304] width 7 height 7
click at [121, 306] on input "checkbox" at bounding box center [121, 303] width 0 height 5
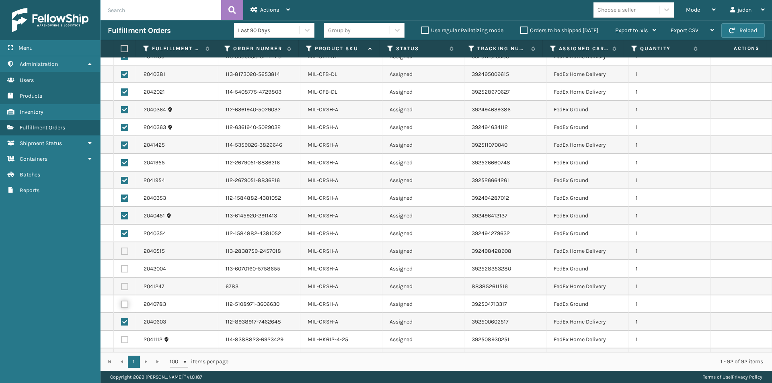
checkbox input "true"
click at [122, 287] on label at bounding box center [124, 286] width 7 height 7
click at [121, 287] on input "checkbox" at bounding box center [121, 285] width 0 height 5
checkbox input "true"
click at [124, 270] on label at bounding box center [124, 268] width 7 height 7
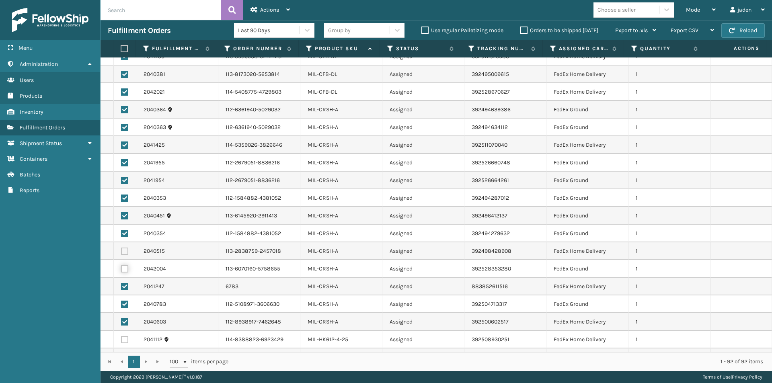
click at [121, 270] on input "checkbox" at bounding box center [121, 267] width 0 height 5
checkbox input "true"
click at [121, 252] on label at bounding box center [124, 251] width 7 height 7
click at [121, 252] on input "checkbox" at bounding box center [121, 250] width 0 height 5
checkbox input "true"
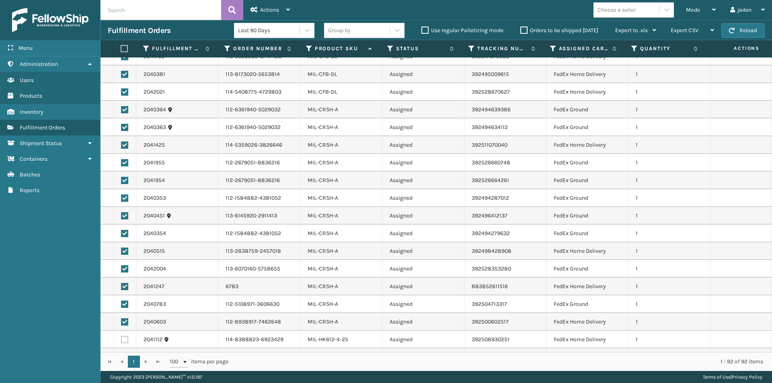
click at [122, 340] on label at bounding box center [124, 339] width 7 height 7
click at [121, 340] on input "checkbox" at bounding box center [121, 338] width 0 height 5
checkbox input "true"
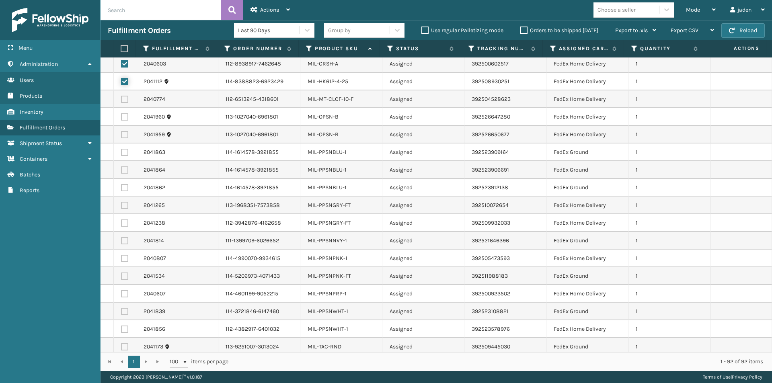
scroll to position [1246, 0]
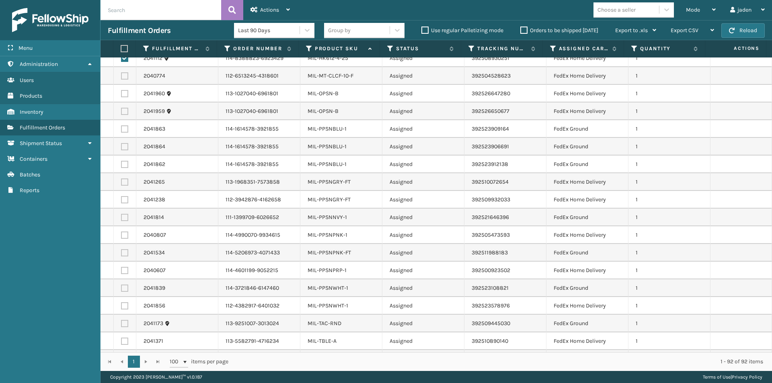
click at [125, 113] on label at bounding box center [124, 111] width 7 height 7
click at [121, 113] on input "checkbox" at bounding box center [121, 110] width 0 height 5
checkbox input "true"
click at [125, 93] on label at bounding box center [124, 93] width 7 height 7
click at [121, 93] on input "checkbox" at bounding box center [121, 92] width 0 height 5
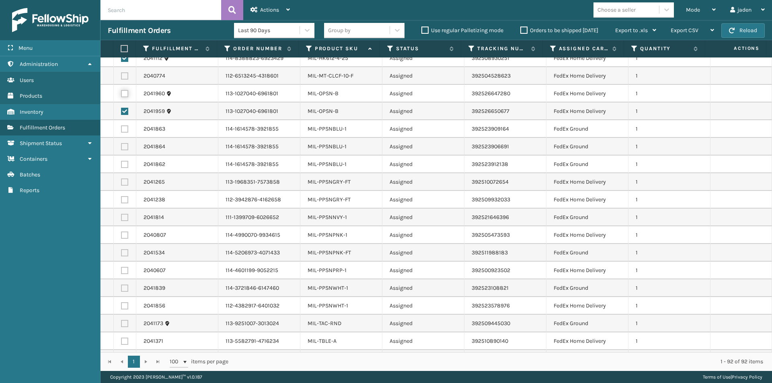
checkbox input "true"
click at [125, 77] on label at bounding box center [124, 75] width 7 height 7
click at [121, 77] on input "checkbox" at bounding box center [121, 74] width 0 height 5
checkbox input "true"
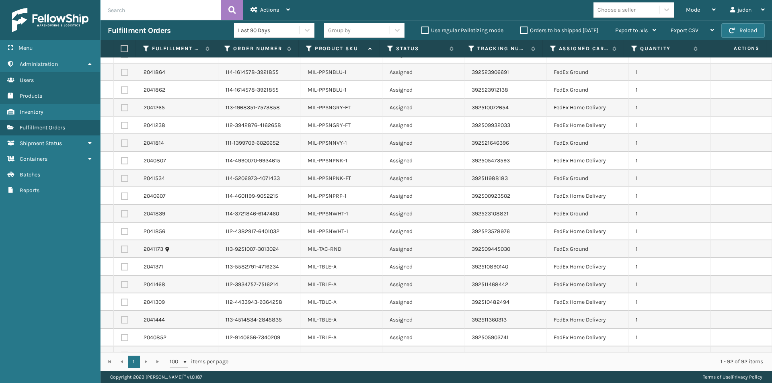
scroll to position [1326, 0]
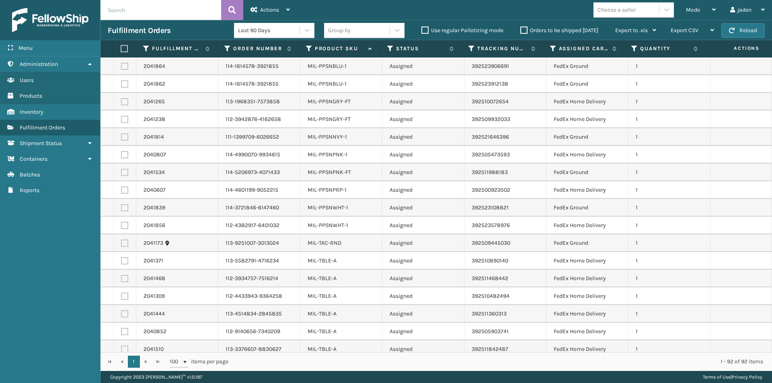
click at [127, 260] on label at bounding box center [124, 260] width 7 height 7
click at [121, 260] on input "checkbox" at bounding box center [121, 259] width 0 height 5
checkbox input "true"
click at [121, 285] on td at bounding box center [125, 279] width 23 height 18
click at [126, 274] on td at bounding box center [125, 279] width 23 height 18
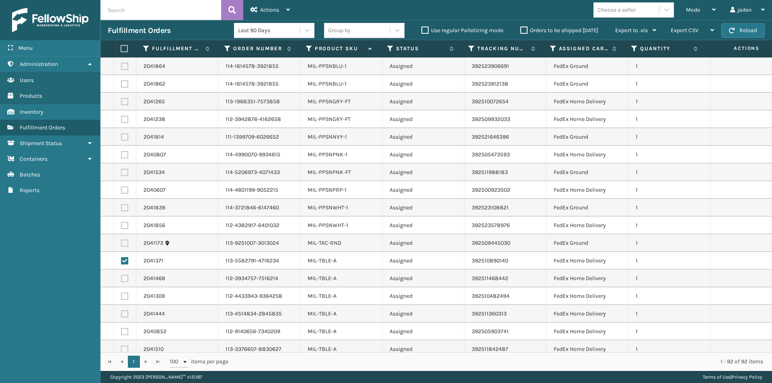
click at [123, 277] on label at bounding box center [124, 278] width 7 height 7
click at [121, 277] on input "checkbox" at bounding box center [121, 277] width 0 height 5
checkbox input "true"
click at [125, 296] on label at bounding box center [124, 296] width 7 height 7
click at [121, 296] on input "checkbox" at bounding box center [121, 295] width 0 height 5
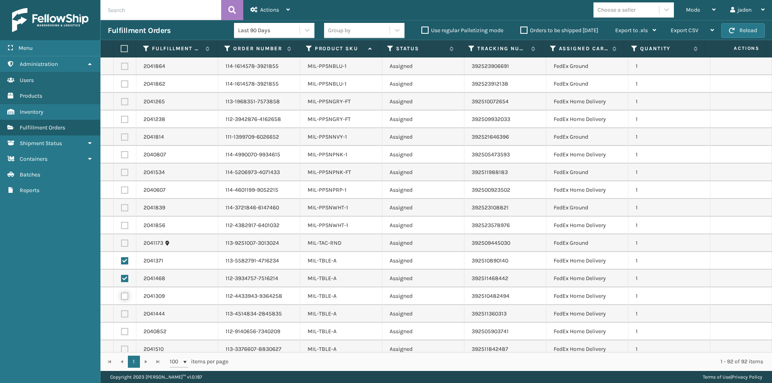
checkbox input "true"
click at [124, 315] on label at bounding box center [124, 313] width 7 height 7
click at [121, 315] on input "checkbox" at bounding box center [121, 312] width 0 height 5
checkbox input "true"
click at [126, 330] on label at bounding box center [124, 331] width 7 height 7
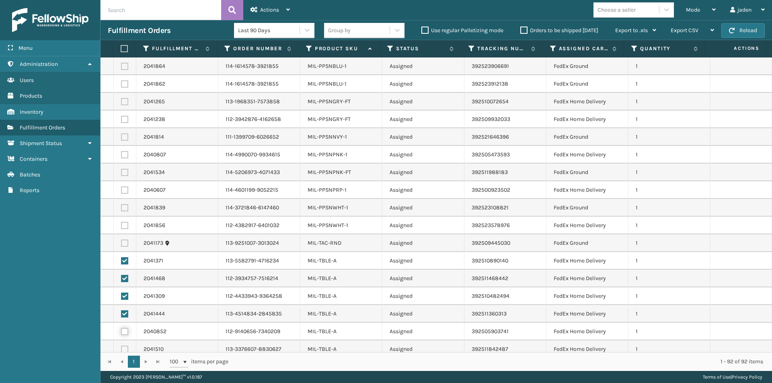
click at [121, 330] on input "checkbox" at bounding box center [121, 330] width 0 height 5
checkbox input "true"
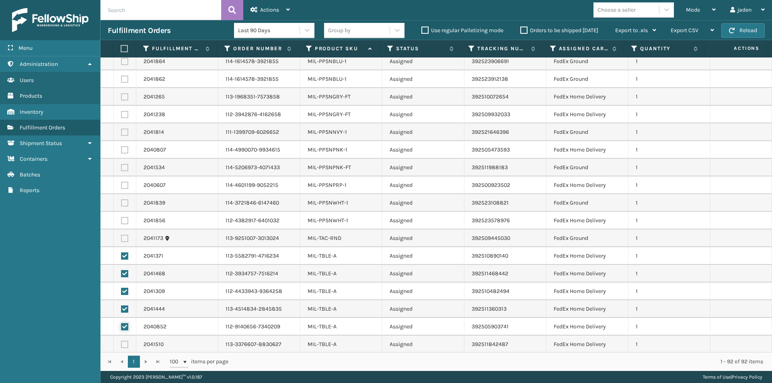
scroll to position [1332, 0]
click at [123, 341] on label at bounding box center [124, 343] width 7 height 7
click at [121, 341] on input "checkbox" at bounding box center [121, 342] width 0 height 5
checkbox input "true"
click at [283, 4] on div "Actions" at bounding box center [269, 10] width 39 height 20
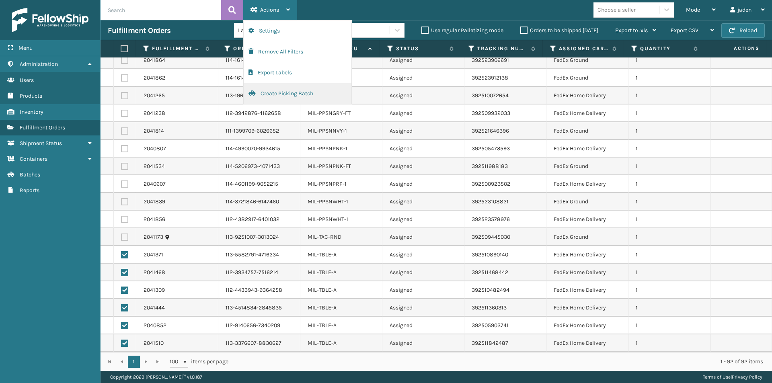
click at [259, 93] on button "Create Picking Batch" at bounding box center [298, 93] width 108 height 21
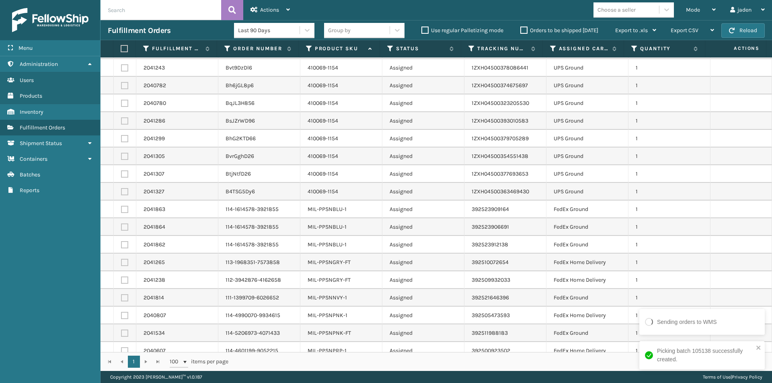
scroll to position [342, 0]
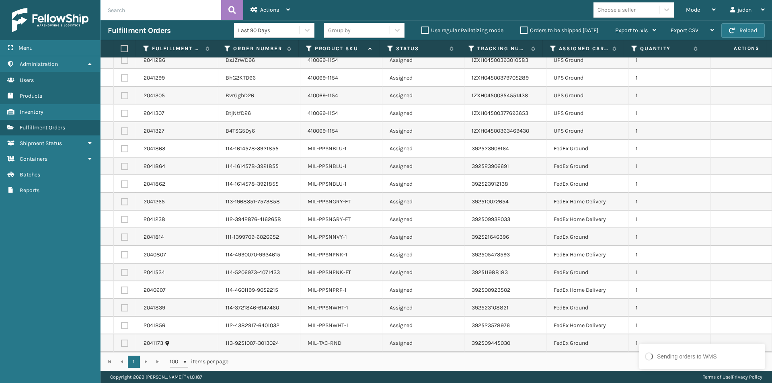
click at [125, 150] on label at bounding box center [124, 148] width 7 height 7
click at [121, 150] on input "checkbox" at bounding box center [121, 147] width 0 height 5
checkbox input "true"
click at [123, 166] on label at bounding box center [124, 166] width 7 height 7
click at [121, 166] on input "checkbox" at bounding box center [121, 165] width 0 height 5
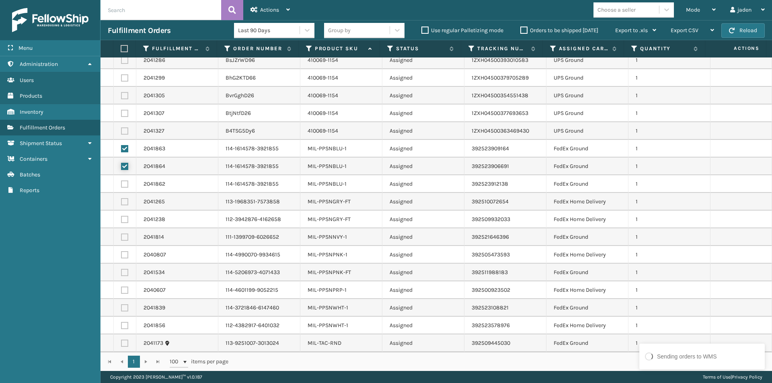
checkbox input "true"
click at [125, 184] on label at bounding box center [124, 183] width 7 height 7
click at [121, 184] on input "checkbox" at bounding box center [121, 182] width 0 height 5
checkbox input "true"
click at [123, 205] on label at bounding box center [124, 201] width 7 height 7
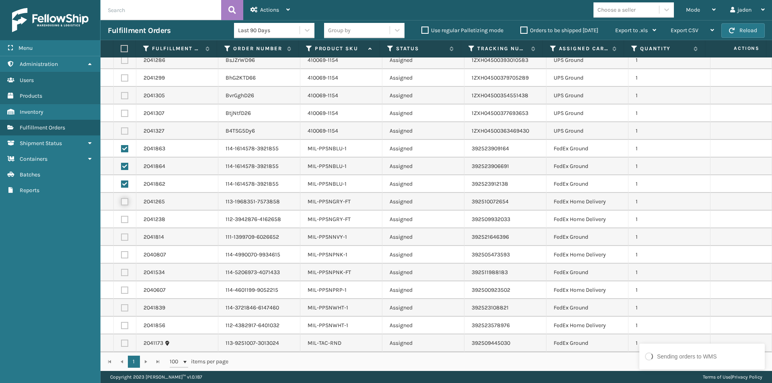
click at [121, 203] on input "checkbox" at bounding box center [121, 200] width 0 height 5
checkbox input "true"
click at [125, 219] on label at bounding box center [124, 219] width 7 height 7
click at [121, 219] on input "checkbox" at bounding box center [121, 218] width 0 height 5
checkbox input "true"
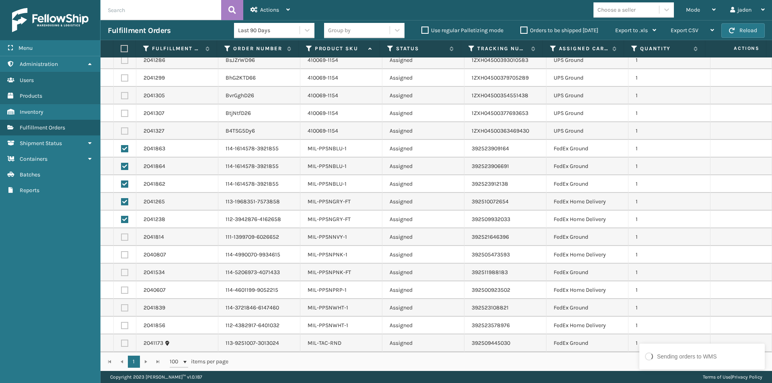
click at [125, 236] on label at bounding box center [124, 236] width 7 height 7
click at [121, 236] on input "checkbox" at bounding box center [121, 235] width 0 height 5
checkbox input "true"
click at [121, 256] on label at bounding box center [124, 254] width 7 height 7
click at [121, 256] on input "checkbox" at bounding box center [121, 253] width 0 height 5
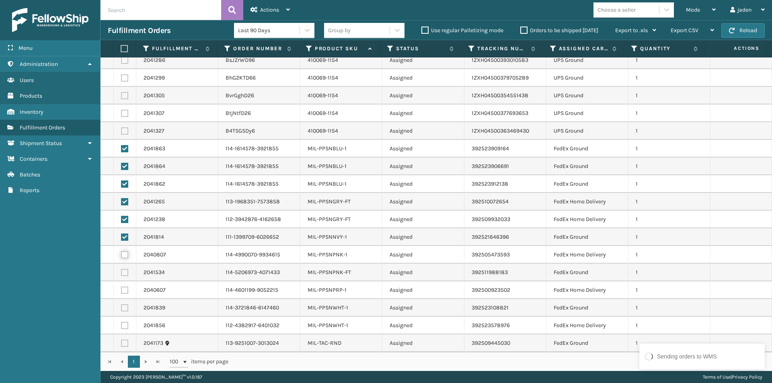
checkbox input "true"
click at [125, 269] on label at bounding box center [124, 272] width 7 height 7
click at [121, 269] on input "checkbox" at bounding box center [121, 271] width 0 height 5
checkbox input "true"
click at [124, 290] on label at bounding box center [124, 290] width 7 height 7
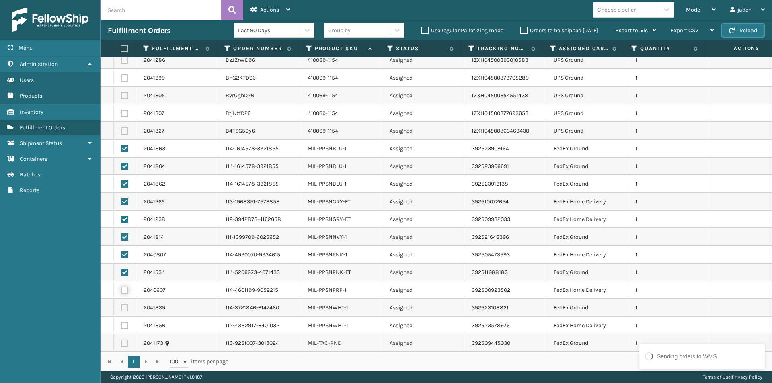
click at [121, 290] on input "checkbox" at bounding box center [121, 289] width 0 height 5
checkbox input "true"
drag, startPoint x: 123, startPoint y: 302, endPoint x: 123, endPoint y: 328, distance: 25.7
click at [123, 302] on td at bounding box center [125, 308] width 23 height 18
click at [123, 325] on label at bounding box center [124, 325] width 7 height 7
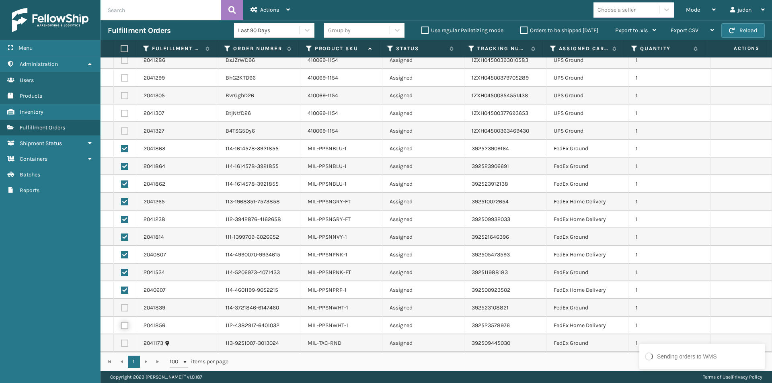
click at [121, 325] on input "checkbox" at bounding box center [121, 324] width 0 height 5
checkbox input "true"
click at [123, 308] on label at bounding box center [124, 307] width 7 height 7
click at [121, 308] on input "checkbox" at bounding box center [121, 306] width 0 height 5
checkbox input "true"
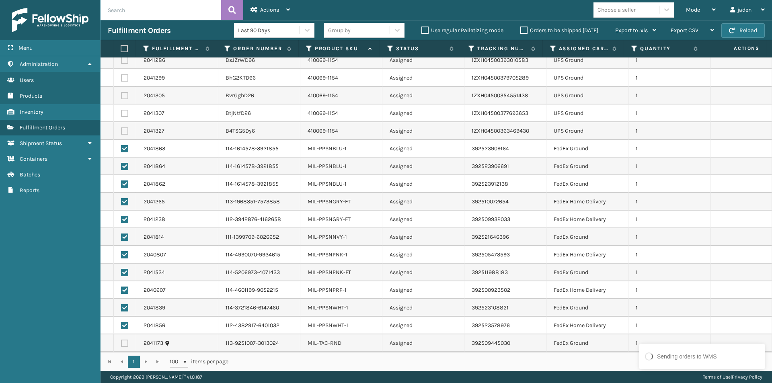
click at [121, 344] on label at bounding box center [124, 343] width 7 height 7
click at [121, 344] on input "checkbox" at bounding box center [121, 342] width 0 height 5
checkbox input "true"
click at [269, 6] on span "Actions" at bounding box center [269, 9] width 19 height 7
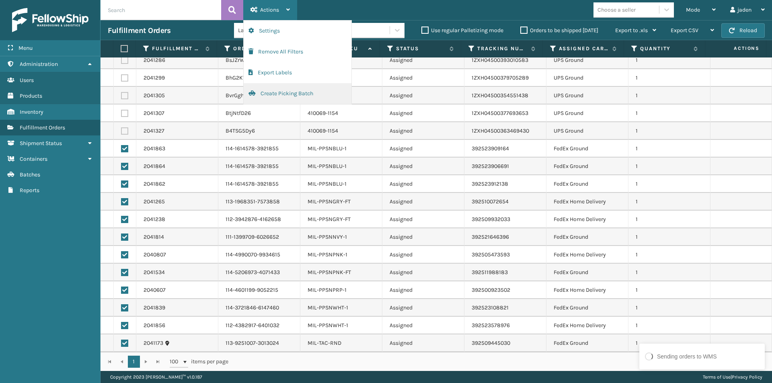
click at [264, 92] on button "Create Picking Batch" at bounding box center [298, 93] width 108 height 21
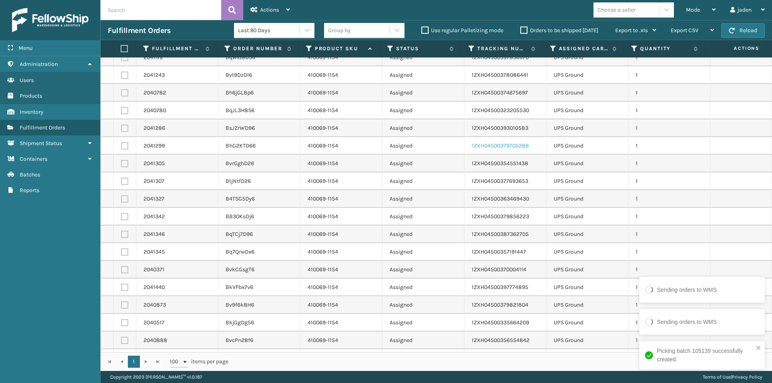
scroll to position [0, 0]
